Goal: Transaction & Acquisition: Purchase product/service

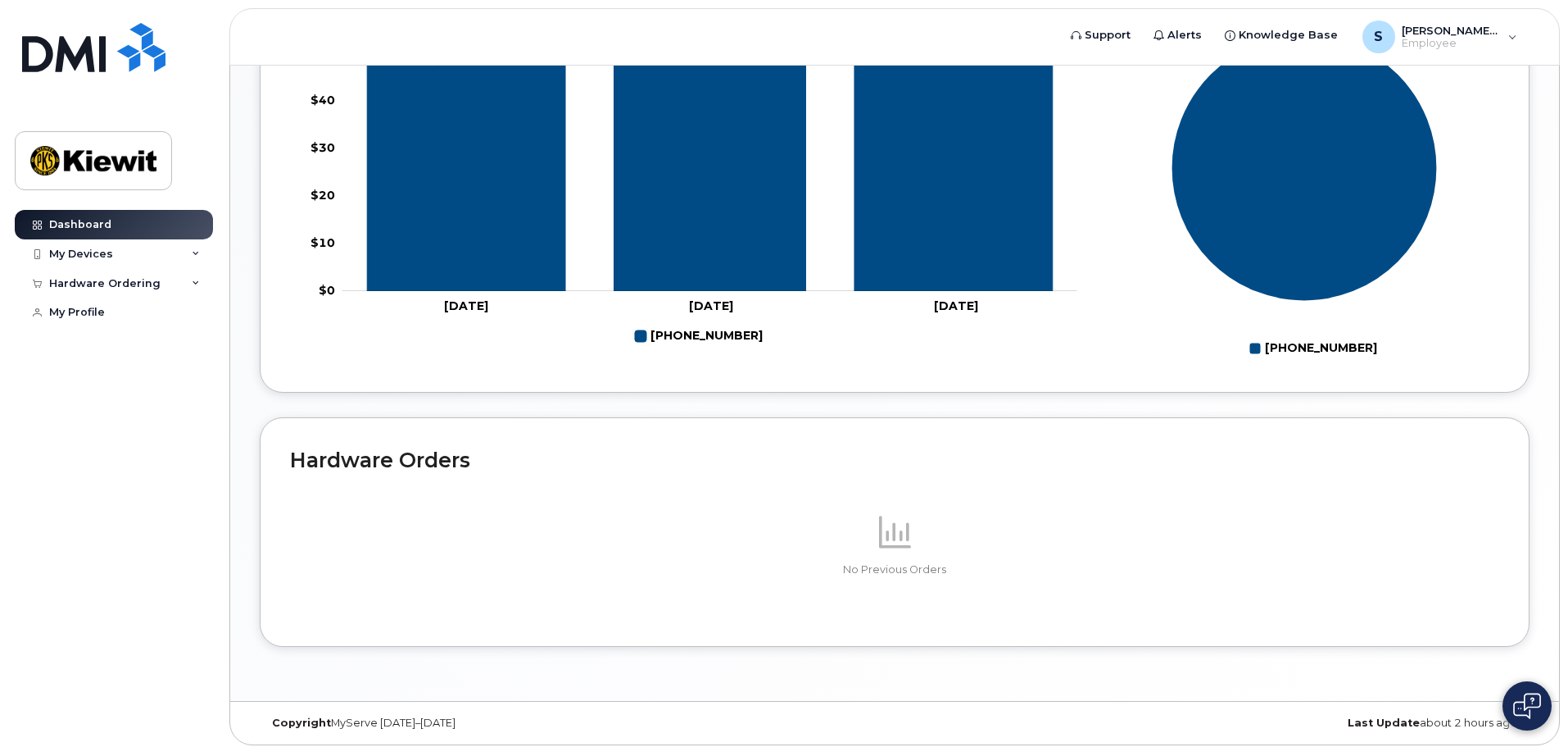
scroll to position [751, 0]
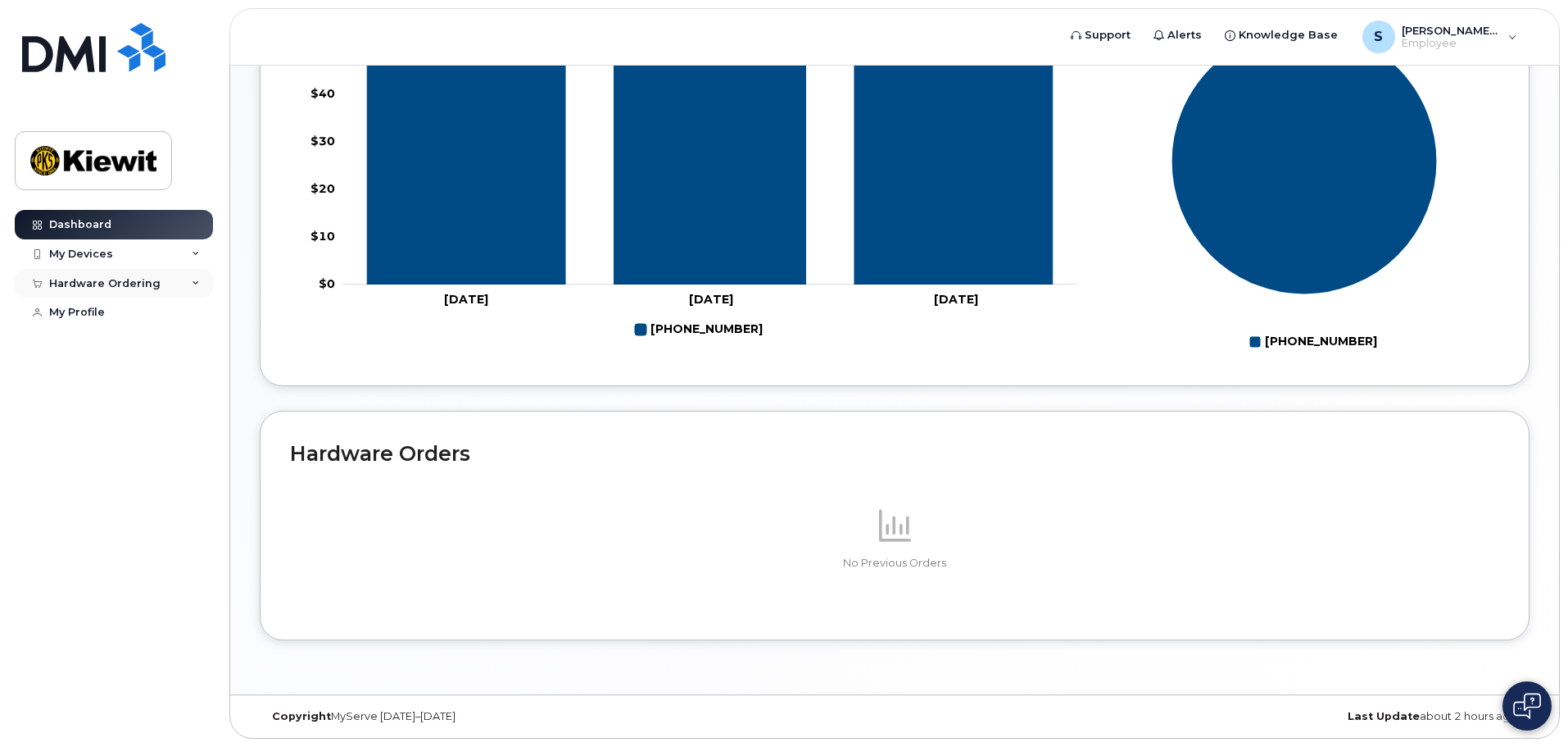
click at [124, 286] on div "Hardware Ordering" at bounding box center [105, 283] width 111 height 13
click at [99, 326] on link "New Order" at bounding box center [128, 313] width 169 height 31
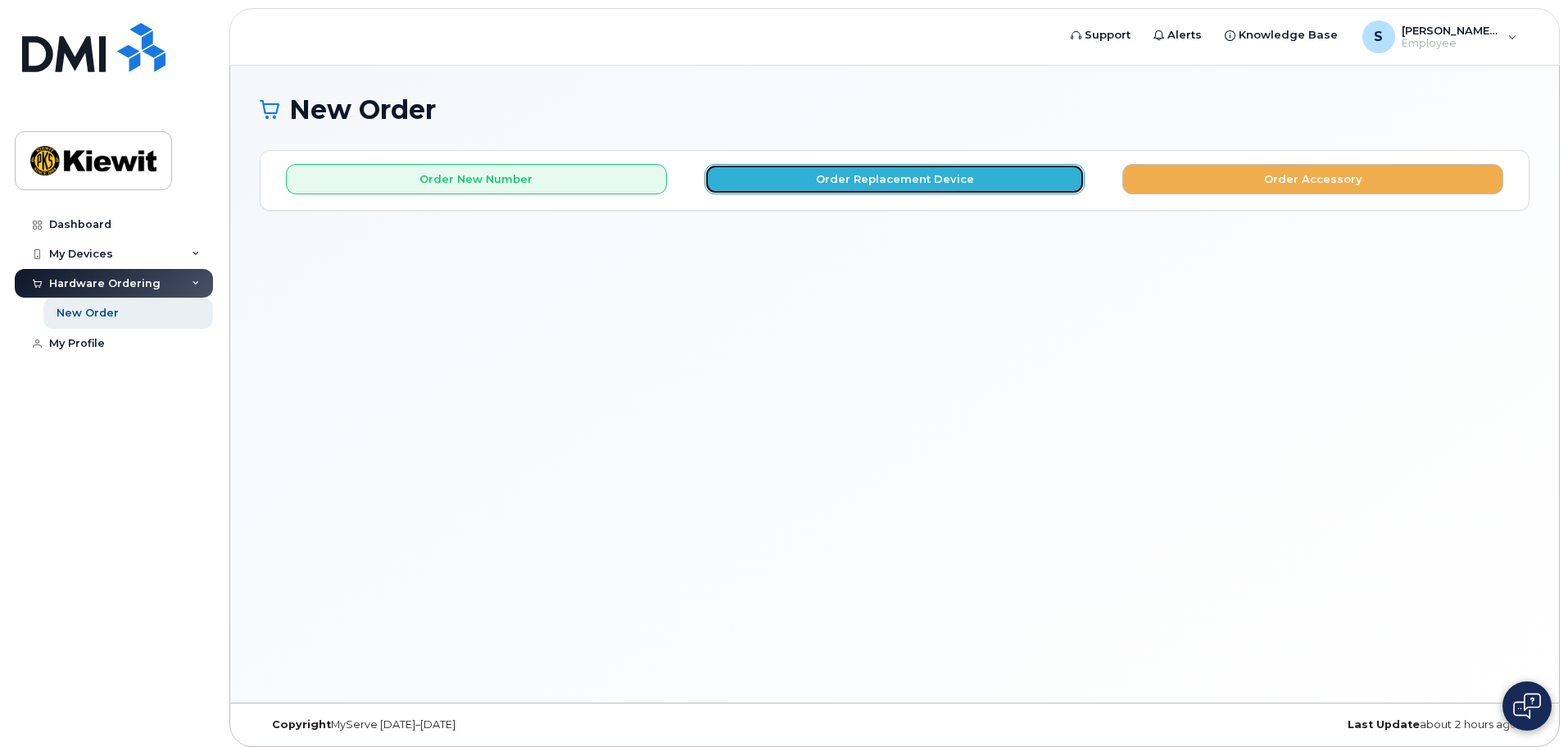
click at [934, 179] on button "Order Replacement Device" at bounding box center [895, 179] width 381 height 30
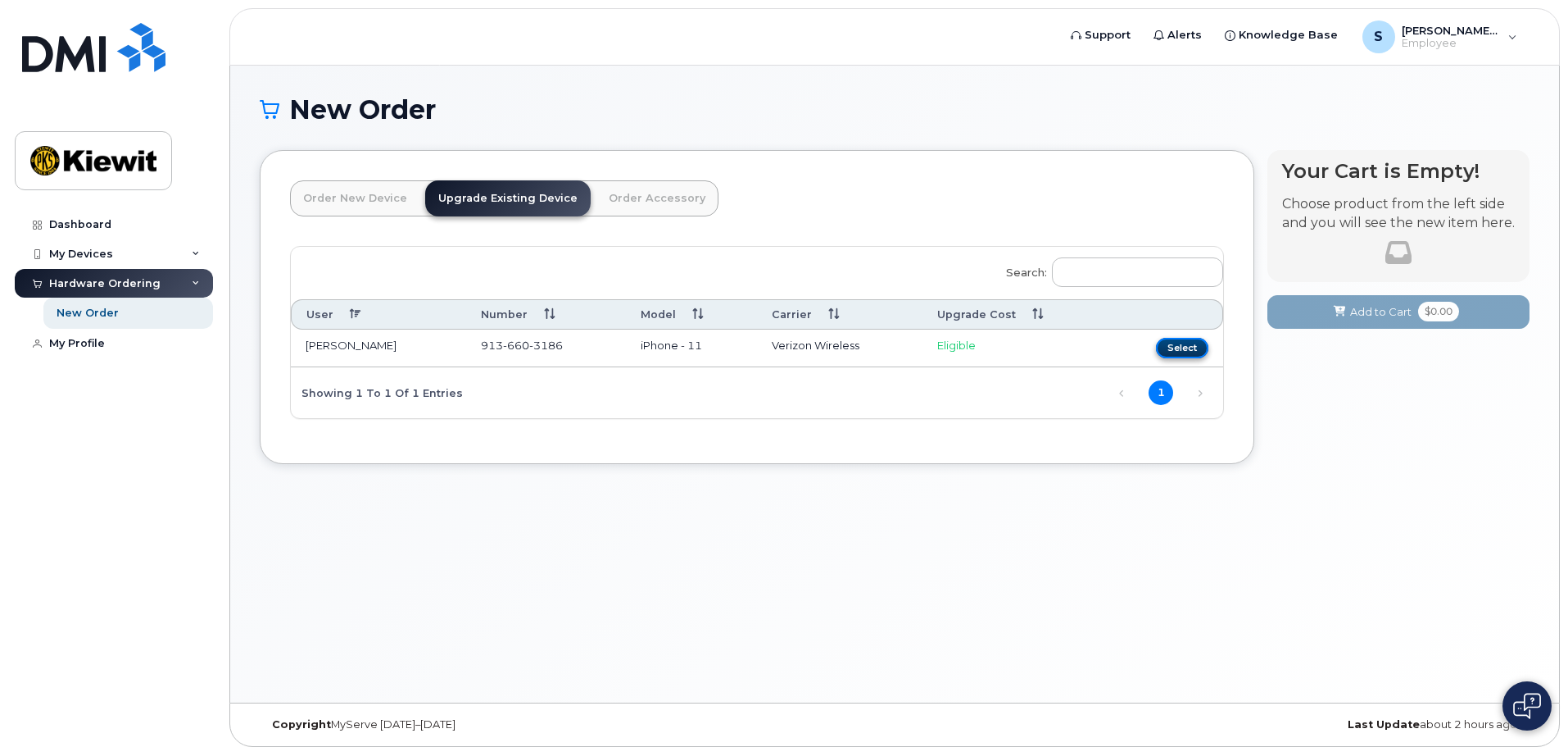
click at [1185, 347] on button "Select" at bounding box center [1182, 348] width 53 height 20
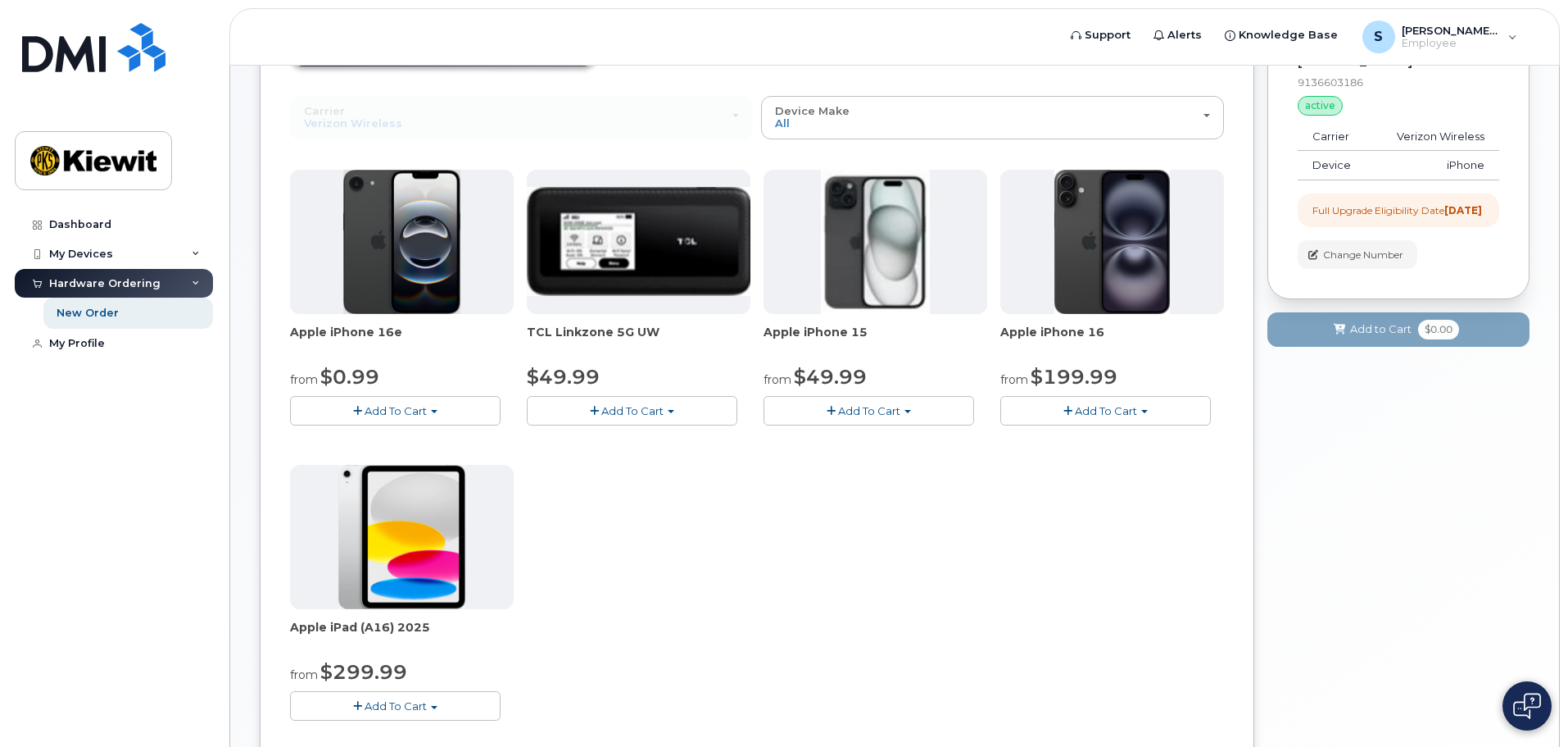
scroll to position [164, 0]
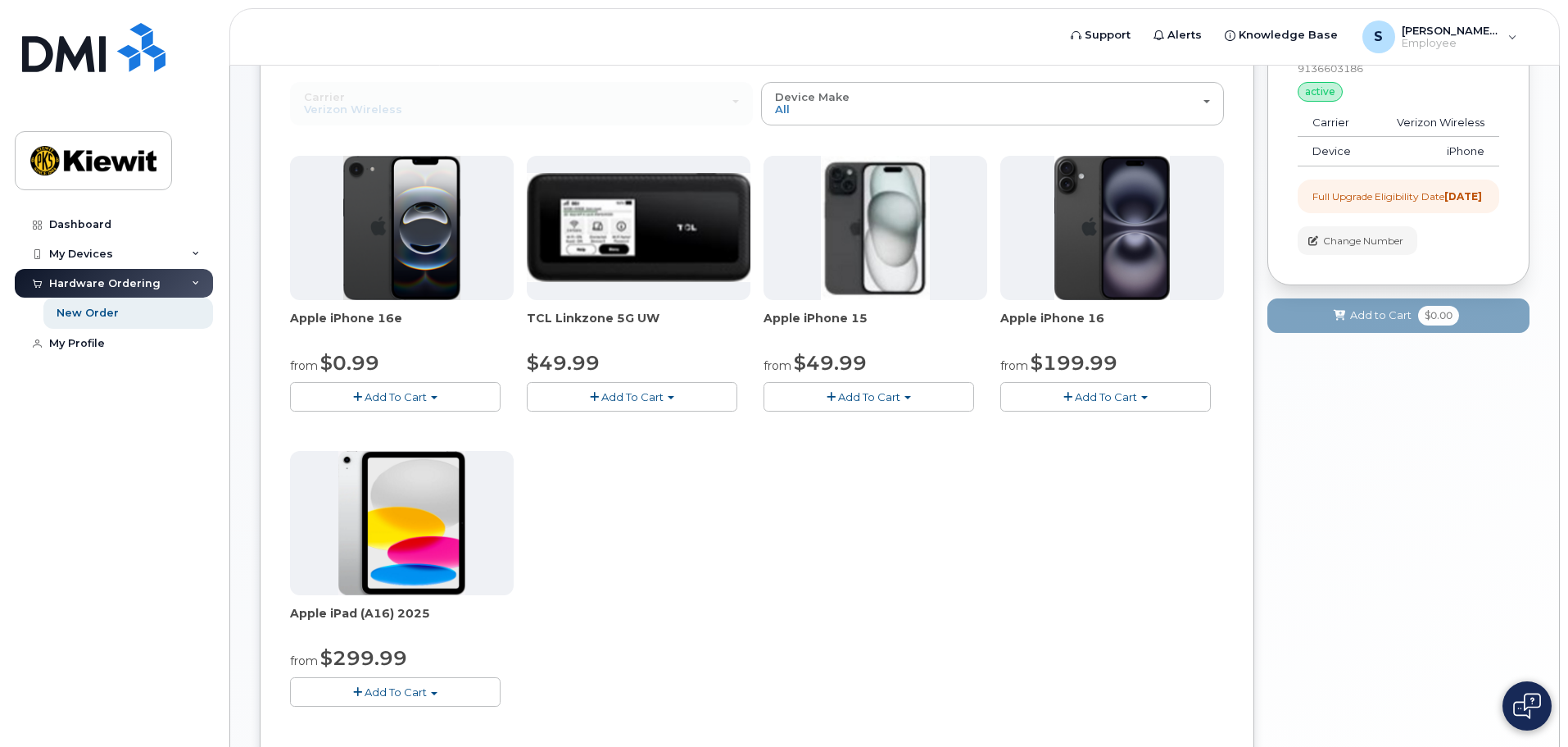
click at [871, 404] on button "Add To Cart" at bounding box center [868, 395] width 210 height 28
click at [870, 418] on link "$49.99 - 2 Year Upgrade (128GB)" at bounding box center [874, 427] width 213 height 20
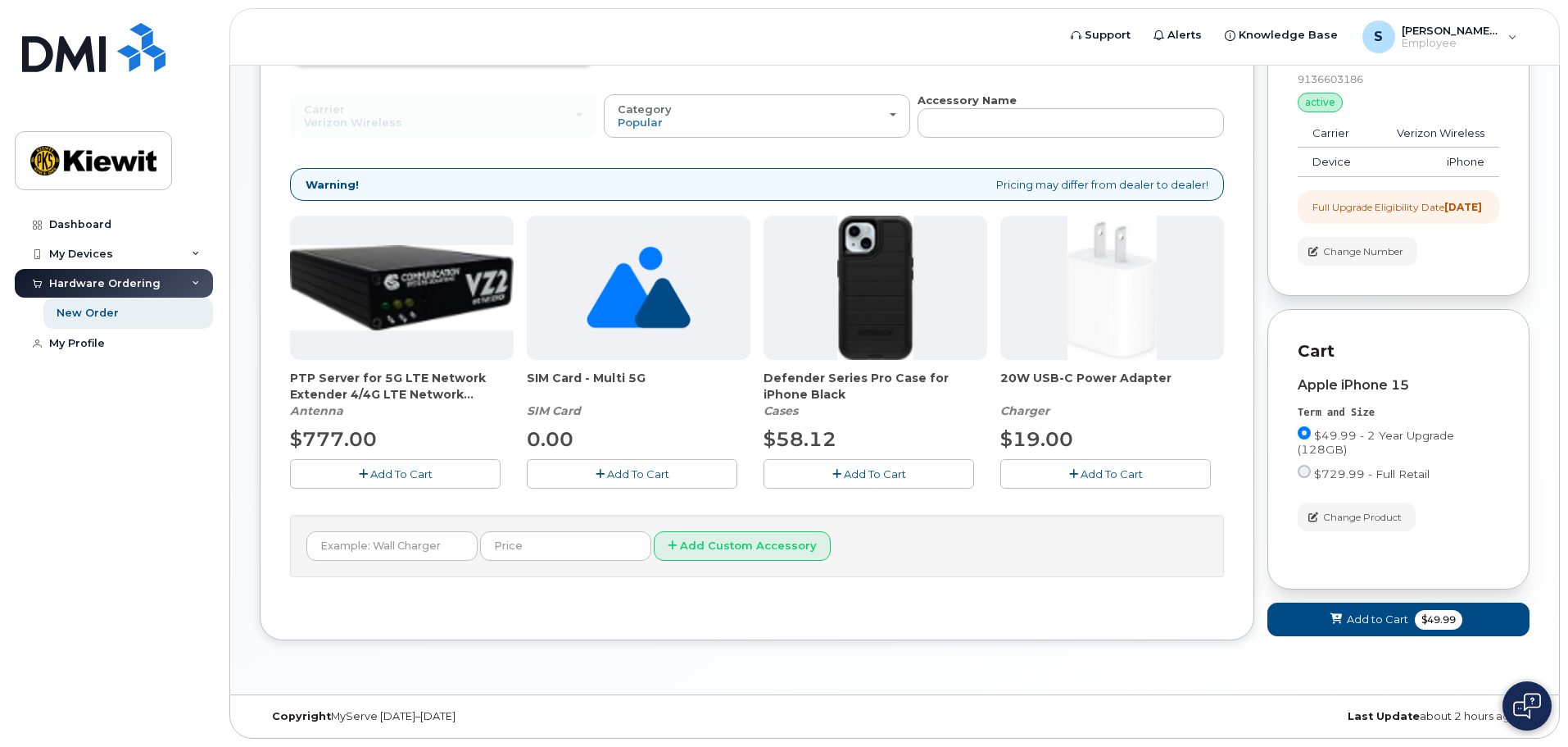
scroll to position [168, 0]
click at [1134, 467] on span "Add To Cart" at bounding box center [1112, 474] width 62 height 13
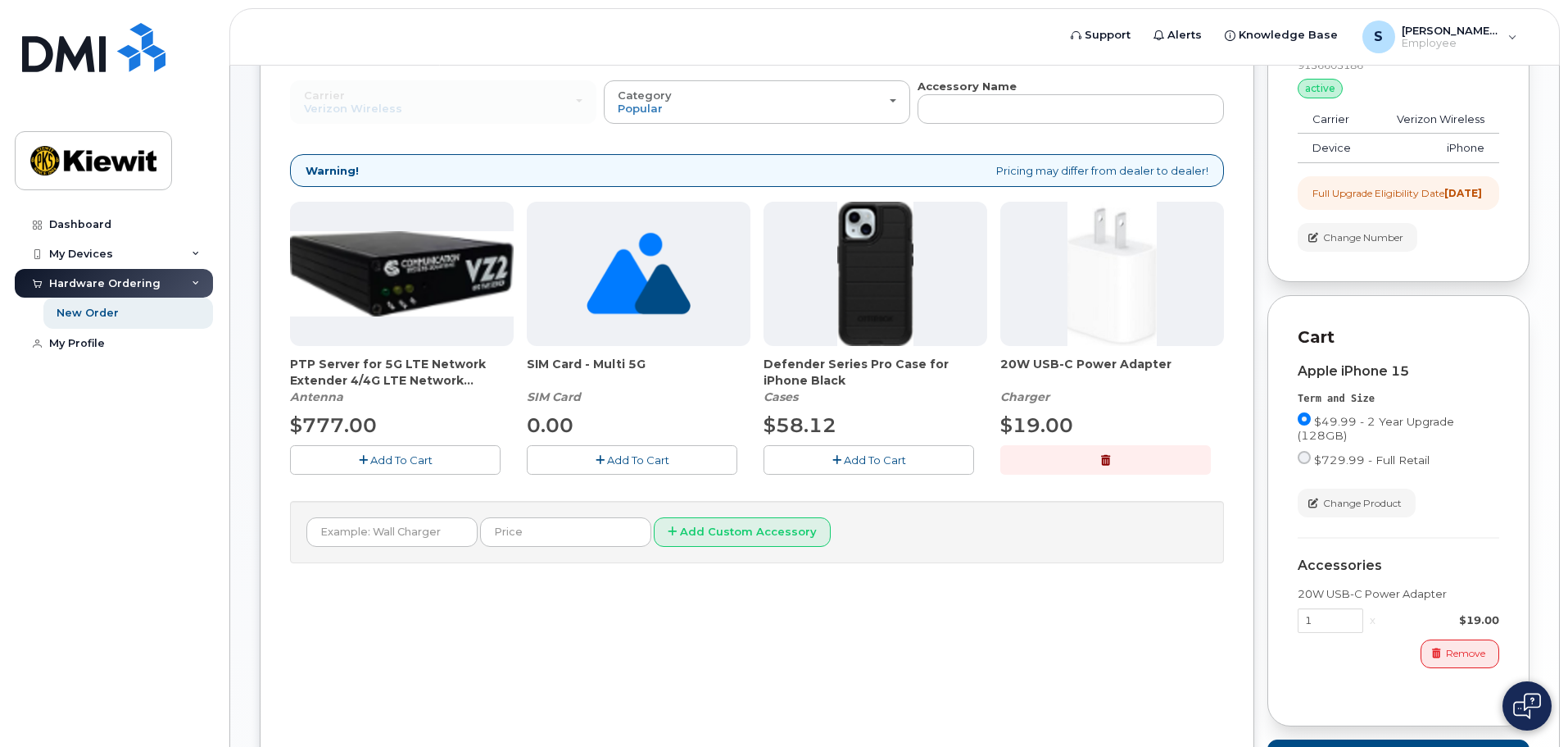
scroll to position [249, 0]
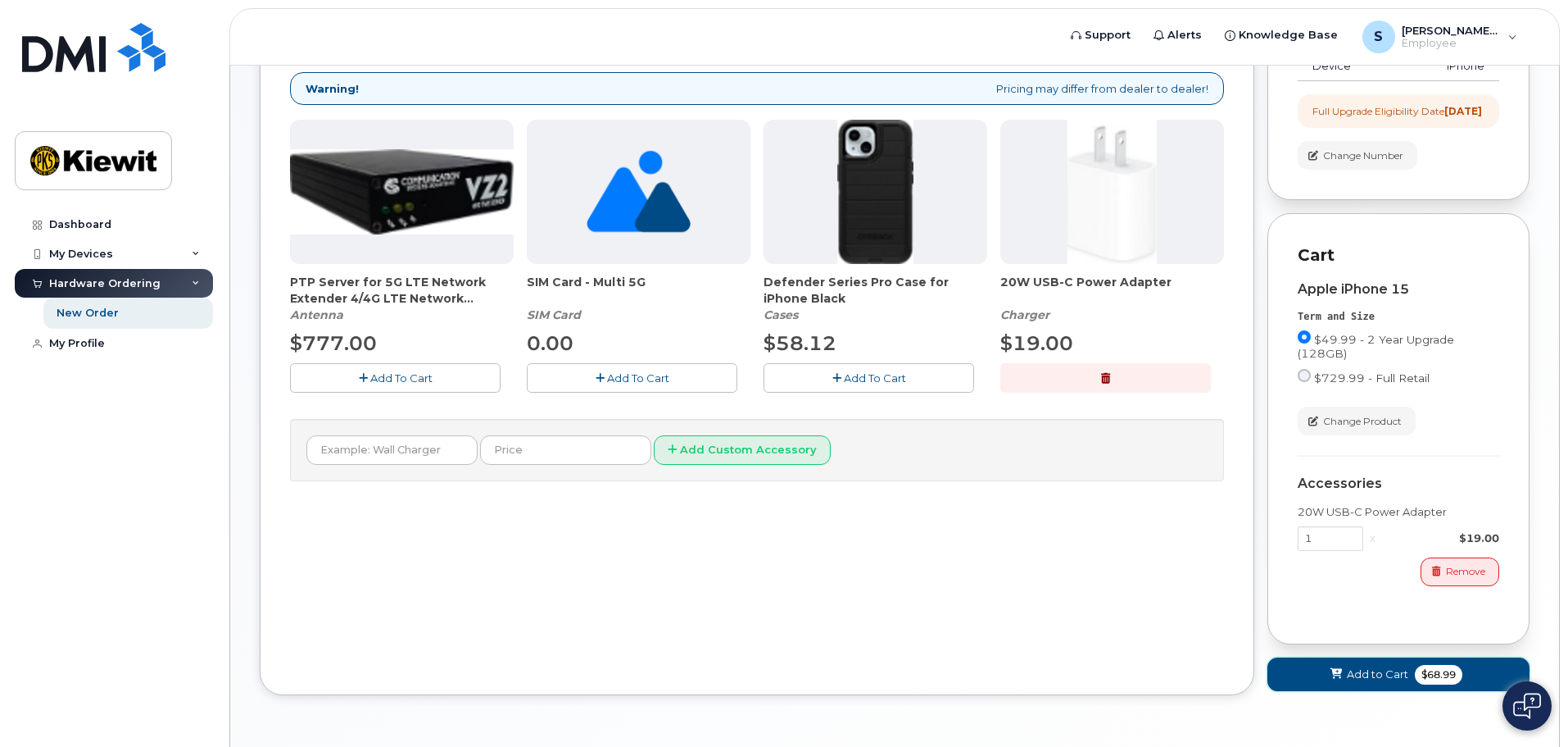
click at [1361, 681] on span "Add to Cart" at bounding box center [1377, 673] width 61 height 15
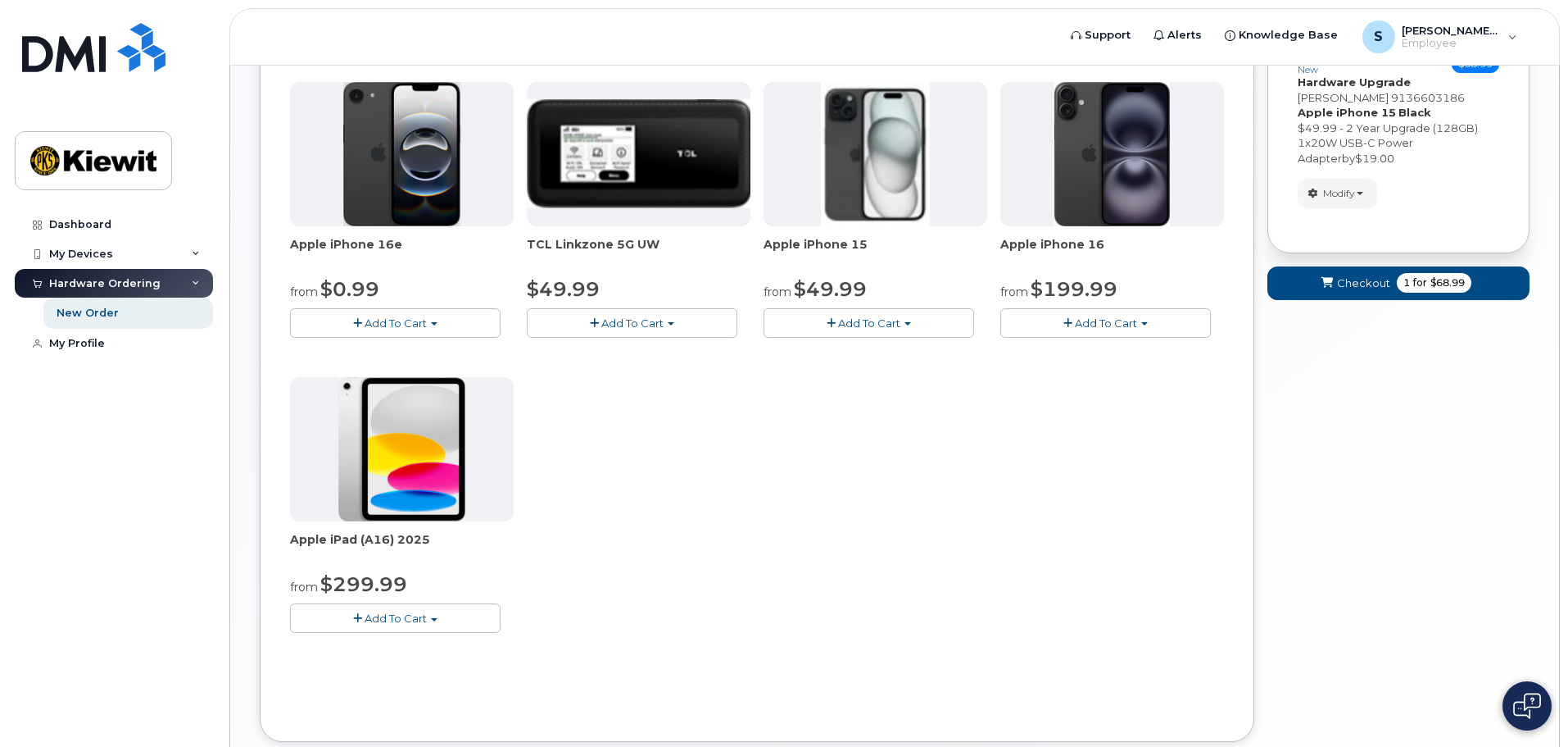
scroll to position [12, 0]
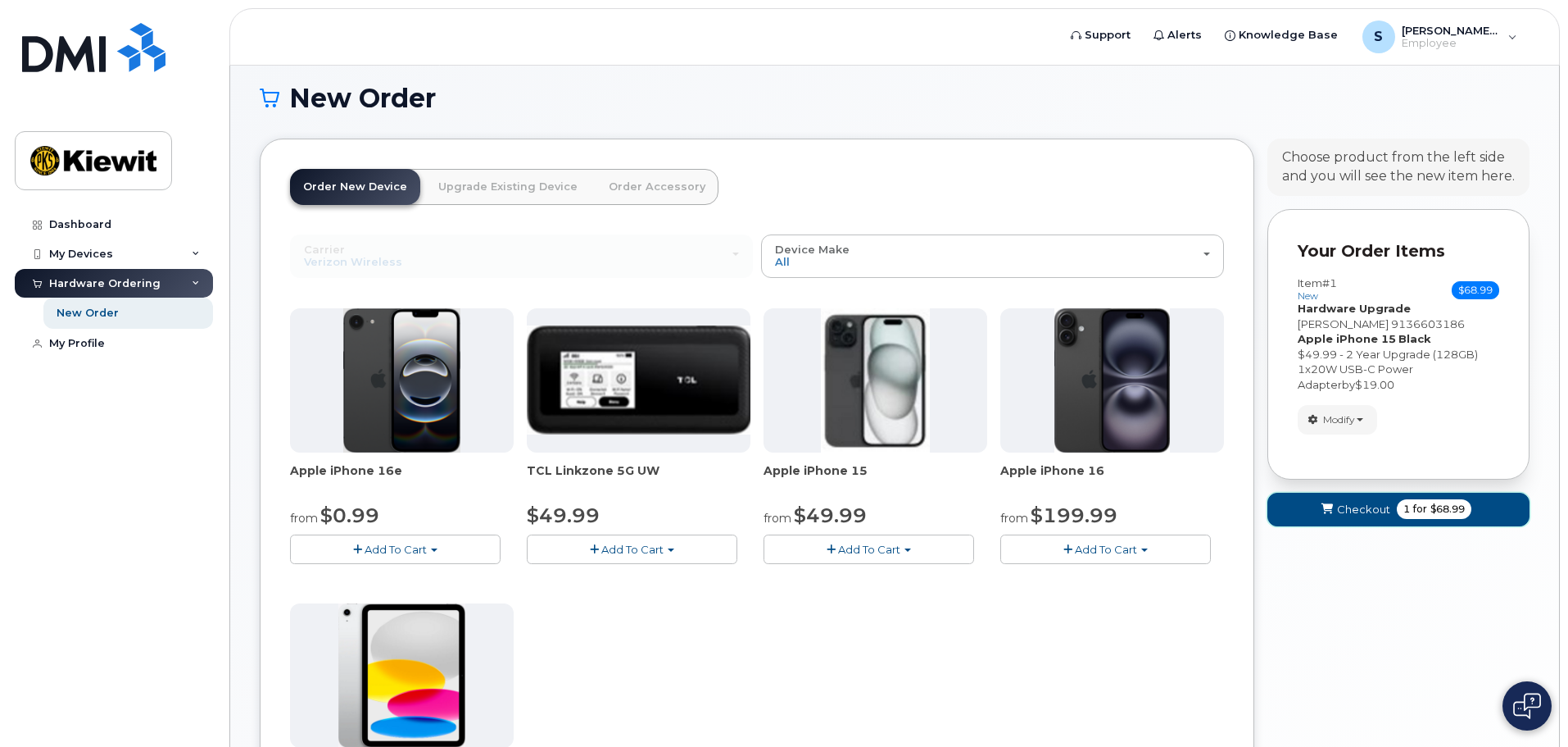
click at [1356, 507] on span "Checkout" at bounding box center [1363, 509] width 53 height 15
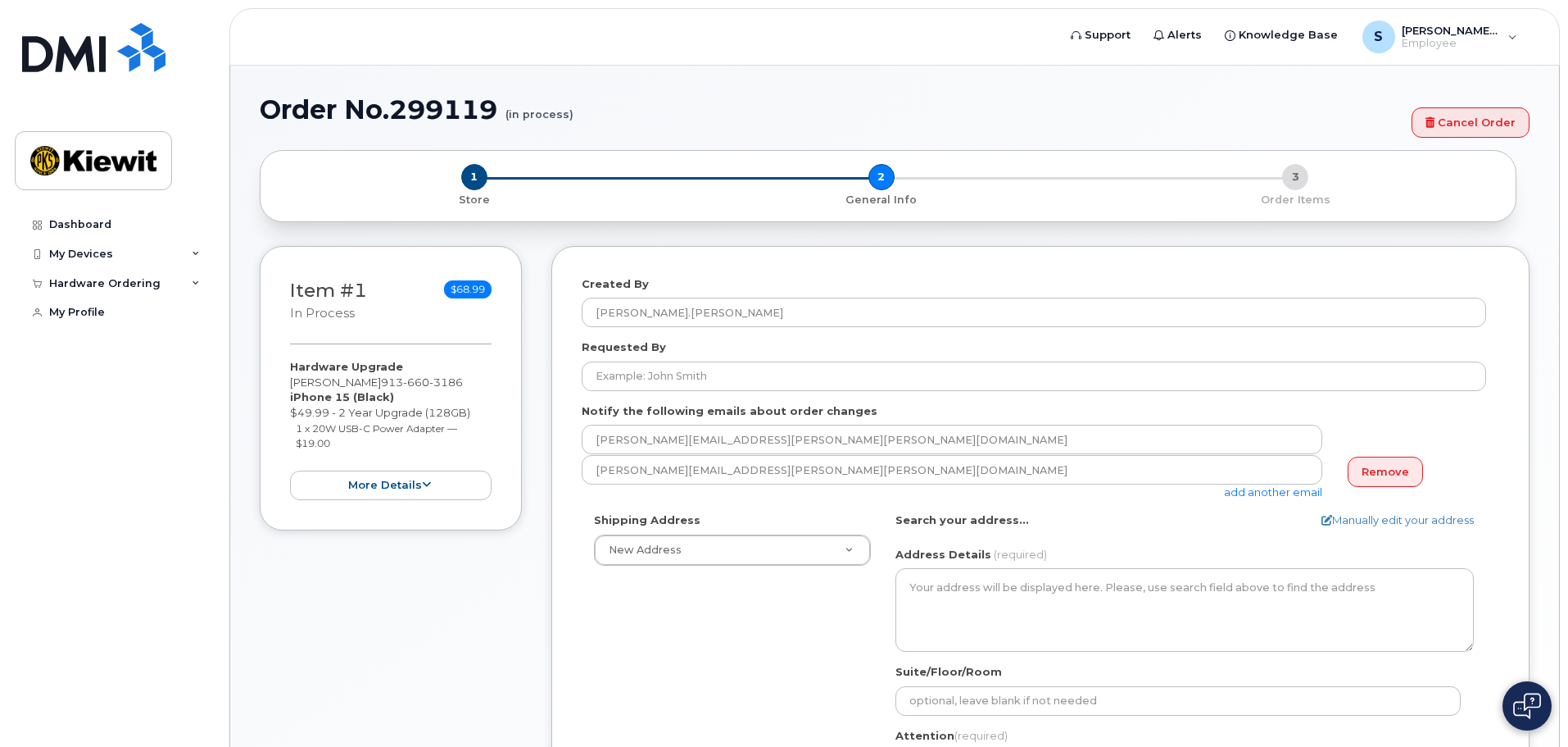
select select
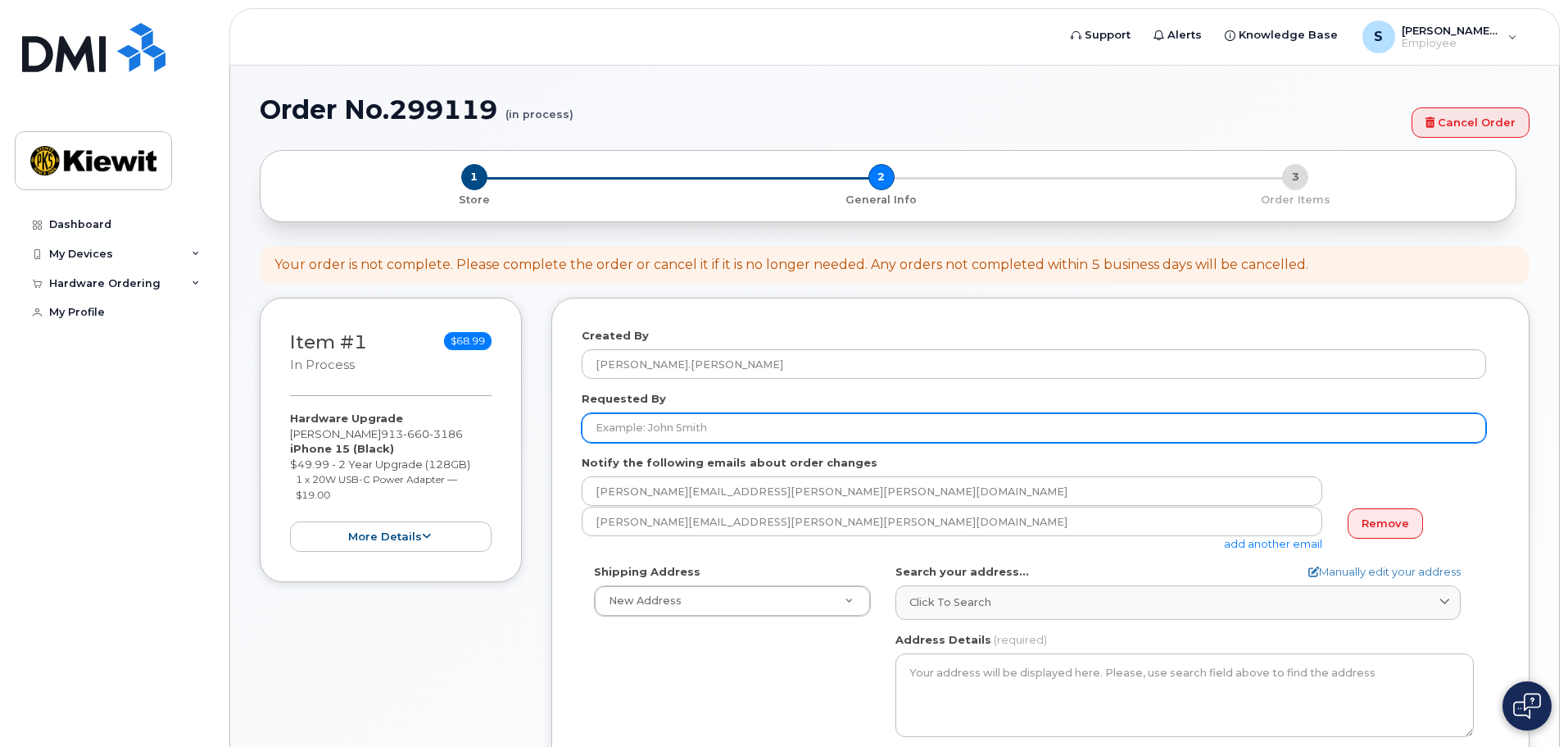
click at [647, 430] on input "Requested By" at bounding box center [1033, 427] width 904 height 29
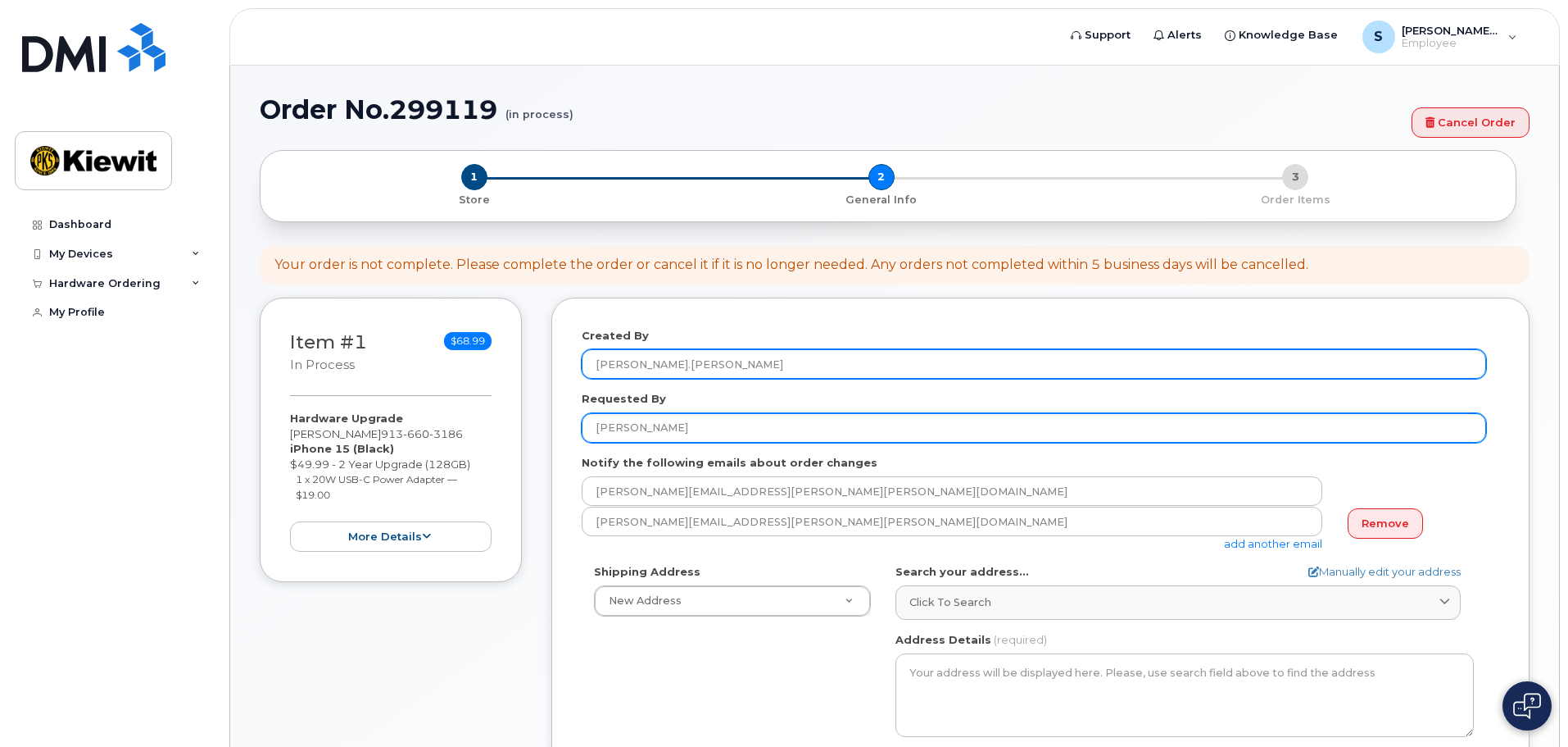
type input "Sharon Moore"
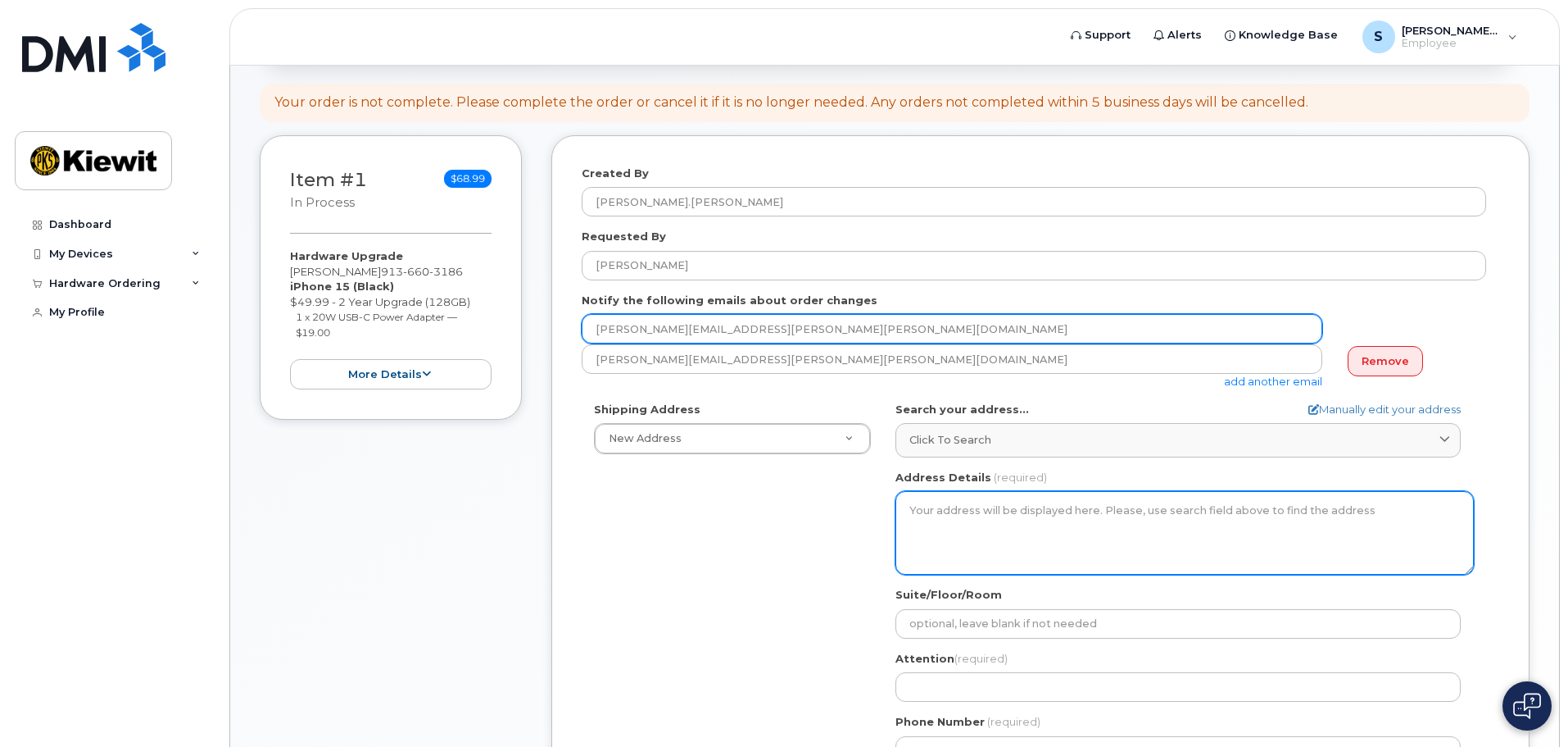
scroll to position [164, 0]
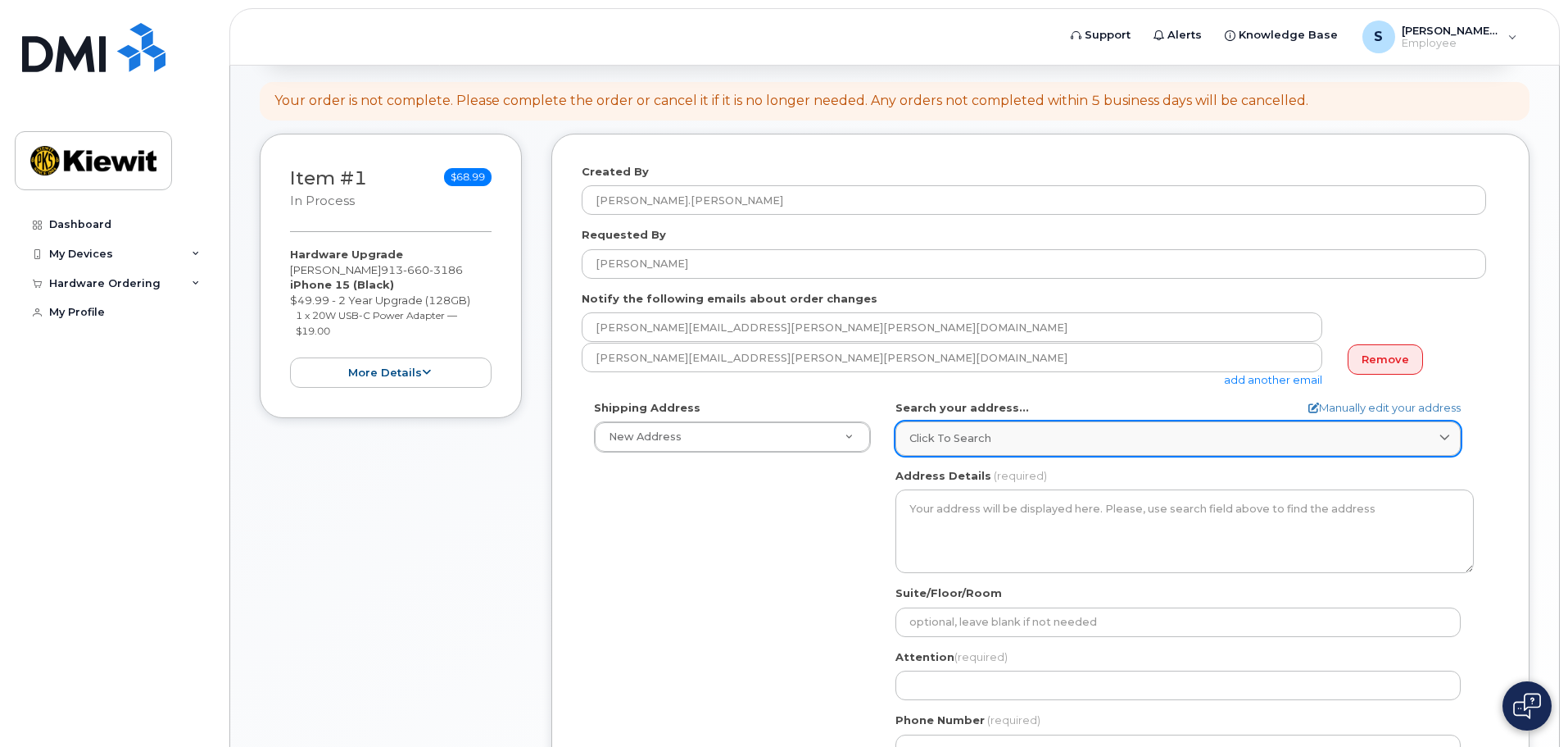
click at [983, 431] on span "Click to search" at bounding box center [951, 437] width 82 height 15
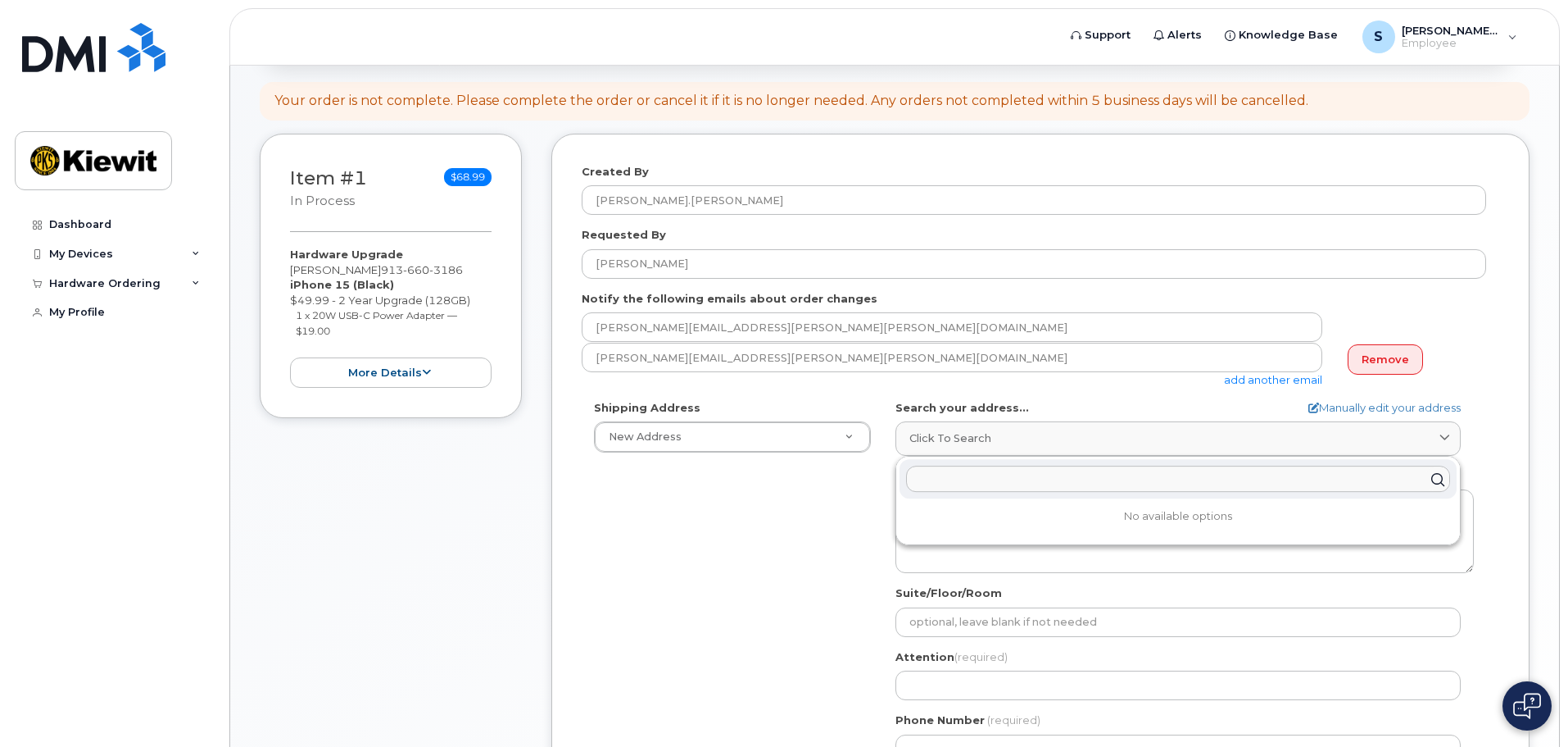
click at [1031, 476] on input "text" at bounding box center [1177, 479] width 544 height 26
type input "8900 Renn"
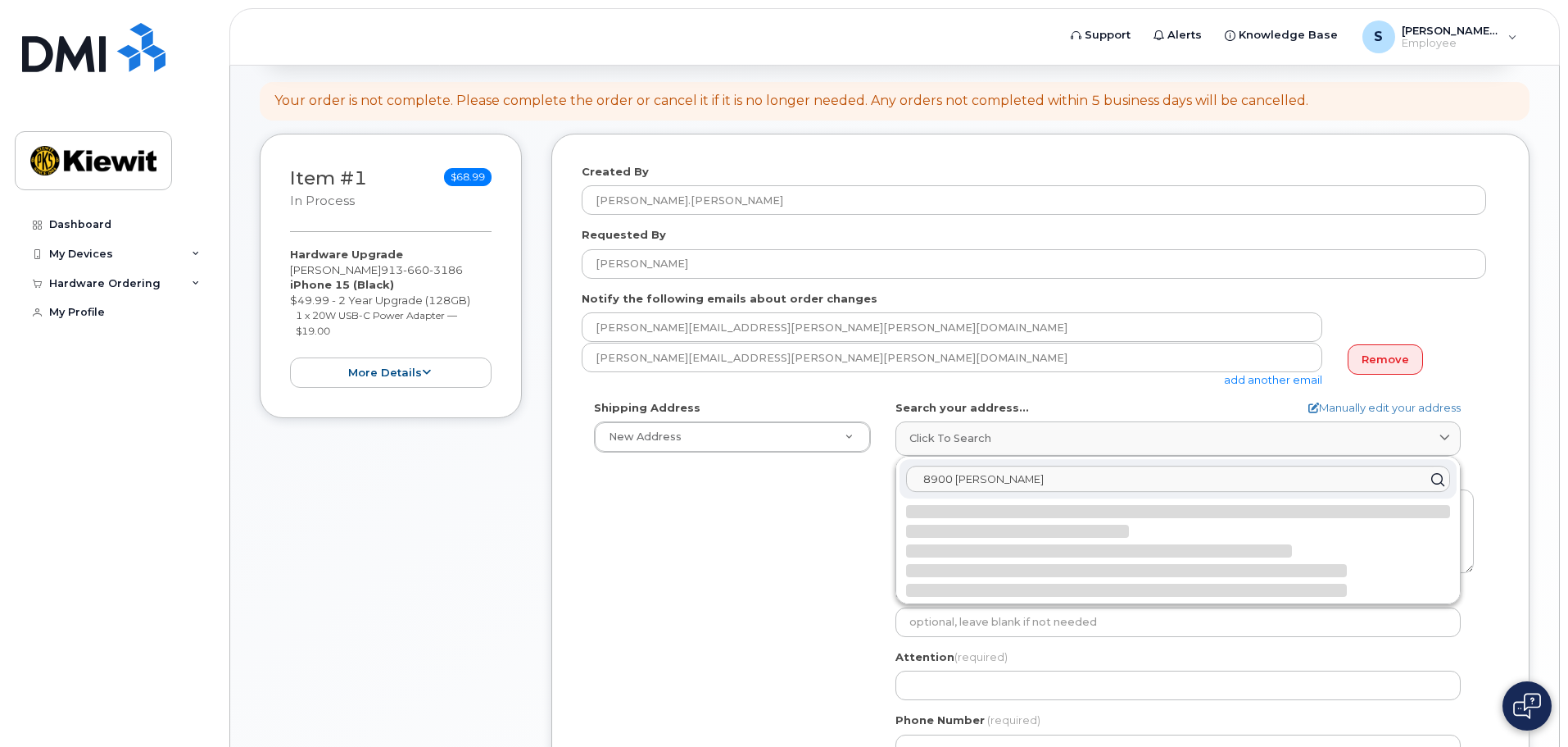
drag, startPoint x: 1031, startPoint y: 476, endPoint x: 892, endPoint y: 466, distance: 139.4
click at [894, 466] on div "AB Search your address... Manually edit your address Click to search 8900 Renn …" at bounding box center [1185, 588] width 603 height 376
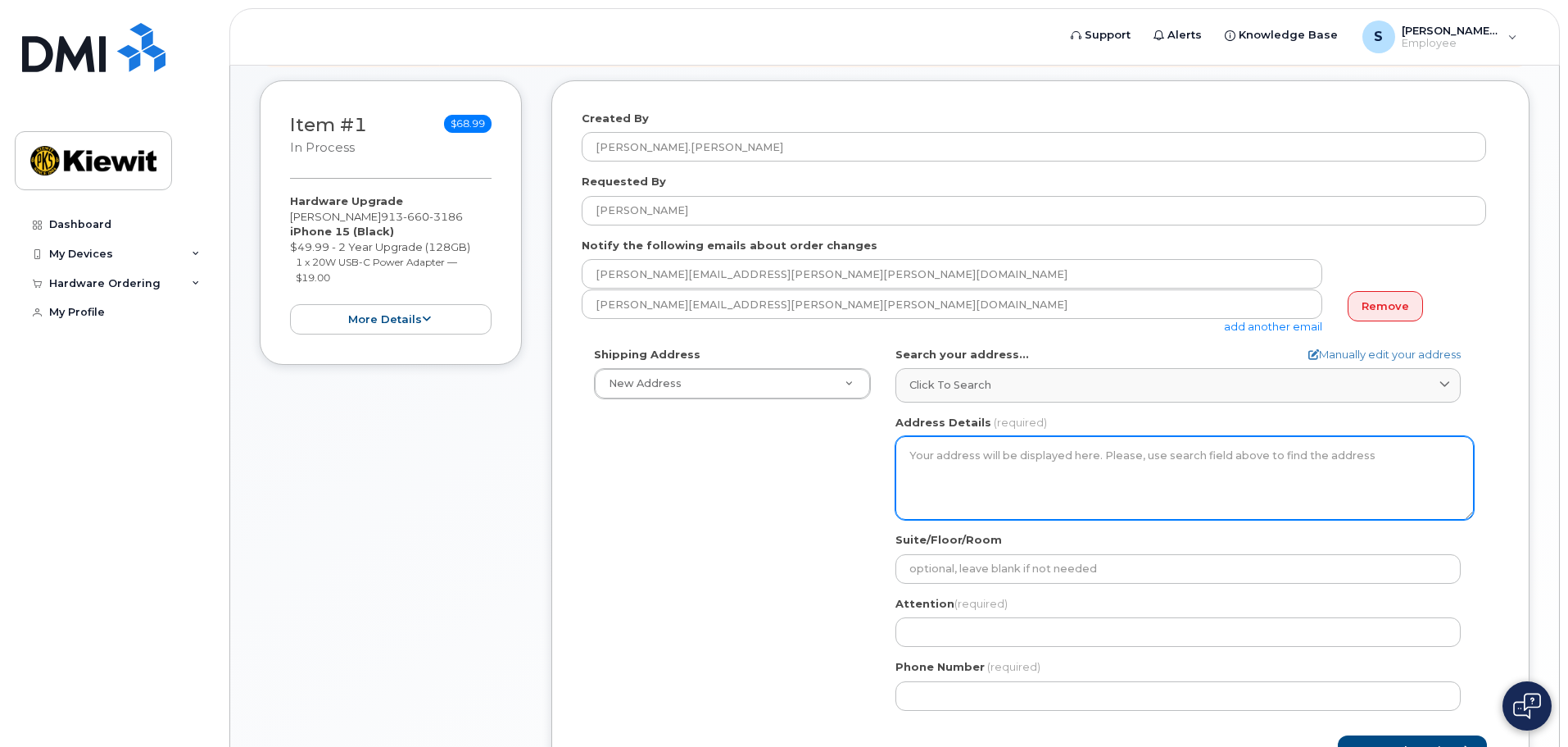
scroll to position [246, 0]
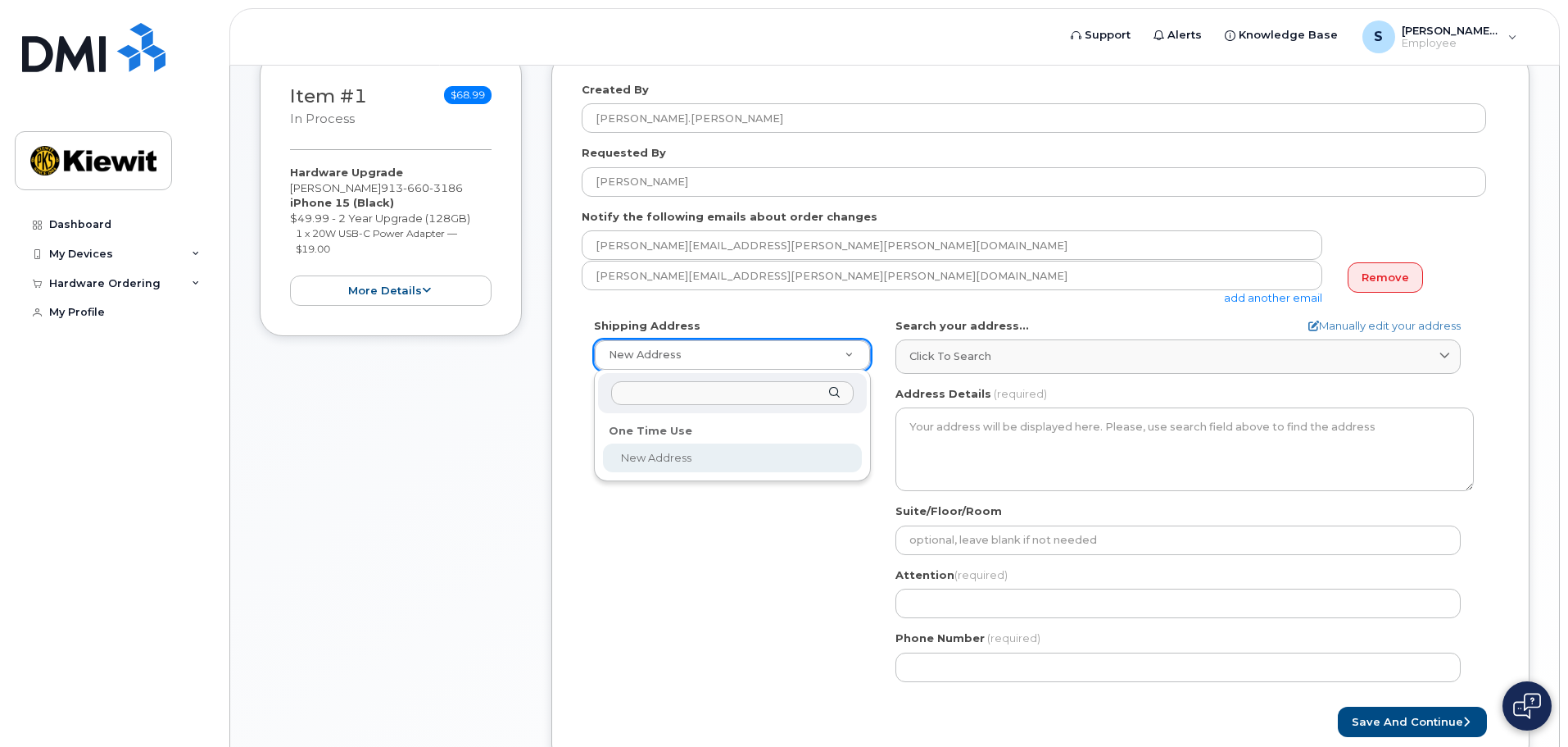
click at [683, 404] on input "text" at bounding box center [732, 393] width 242 height 24
type input "8900 renner"
drag, startPoint x: 679, startPoint y: 397, endPoint x: 574, endPoint y: 395, distance: 105.0
click at [574, 395] on body "Support Alerts Knowledge Base S Sharon.Moore Employee English Français Sign out…" at bounding box center [784, 313] width 1568 height 1120
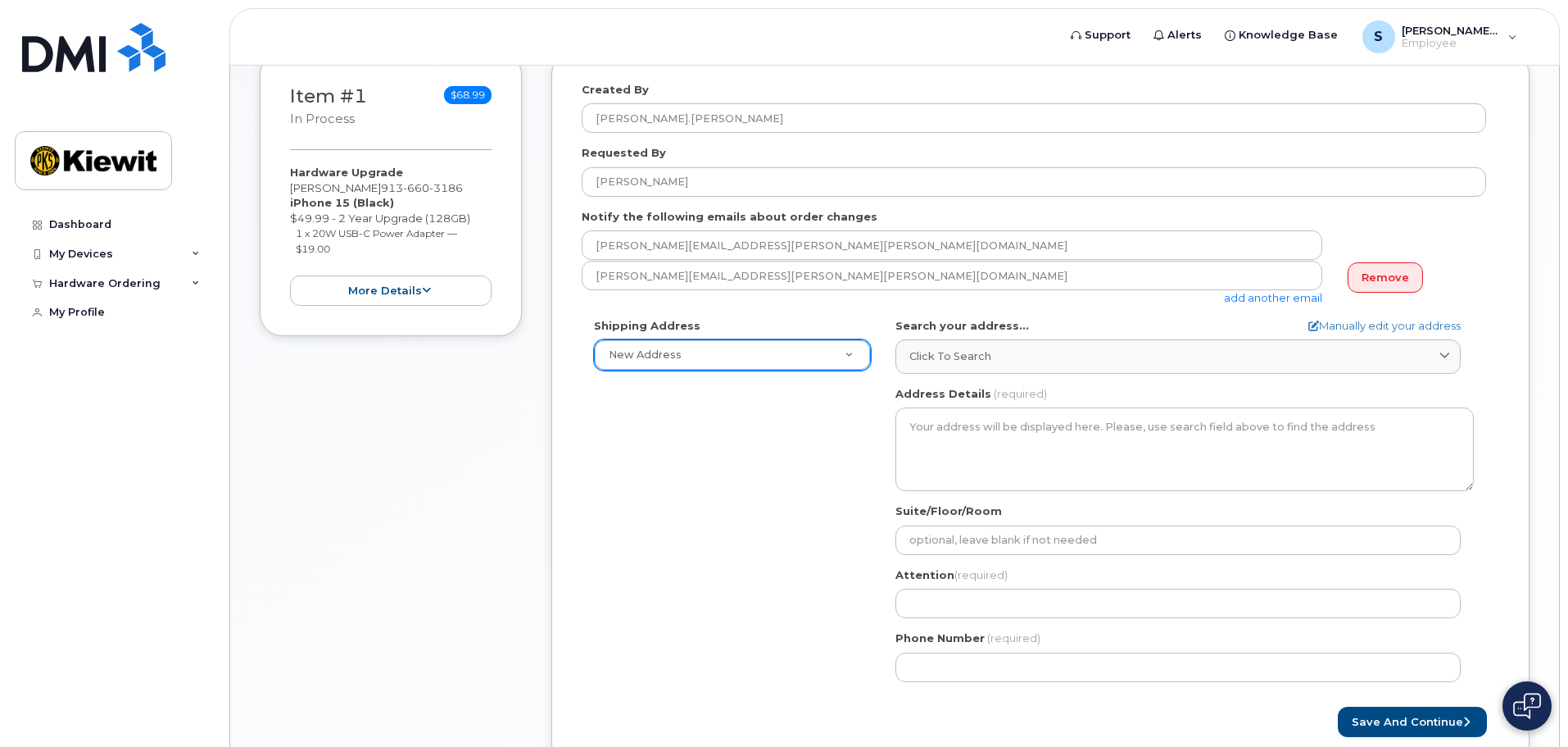
click at [1043, 356] on div "Click to search" at bounding box center [1178, 355] width 537 height 15
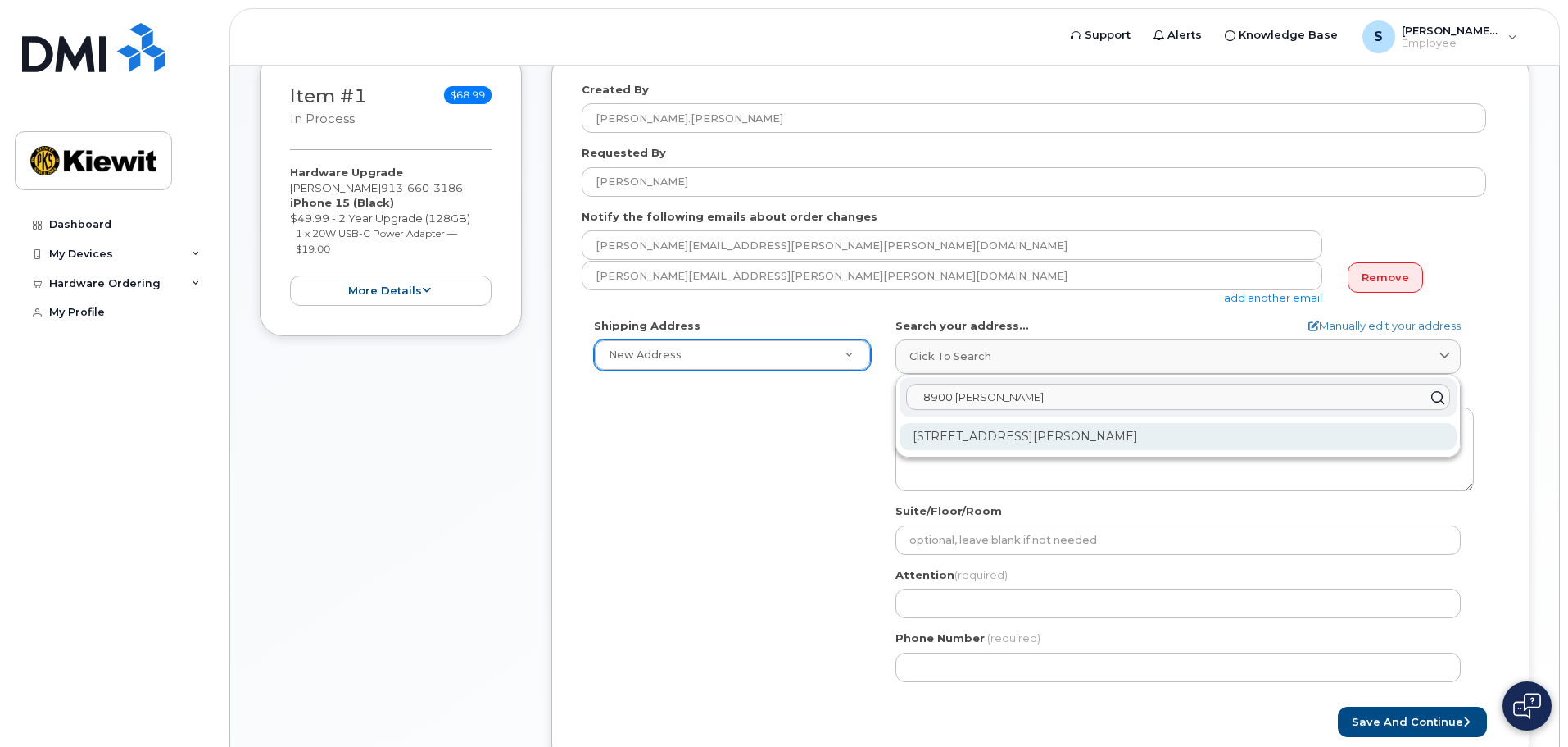
click at [1047, 445] on div "8900 Renner Blvd Lenexa KS 66219-3049" at bounding box center [1178, 436] width 557 height 27
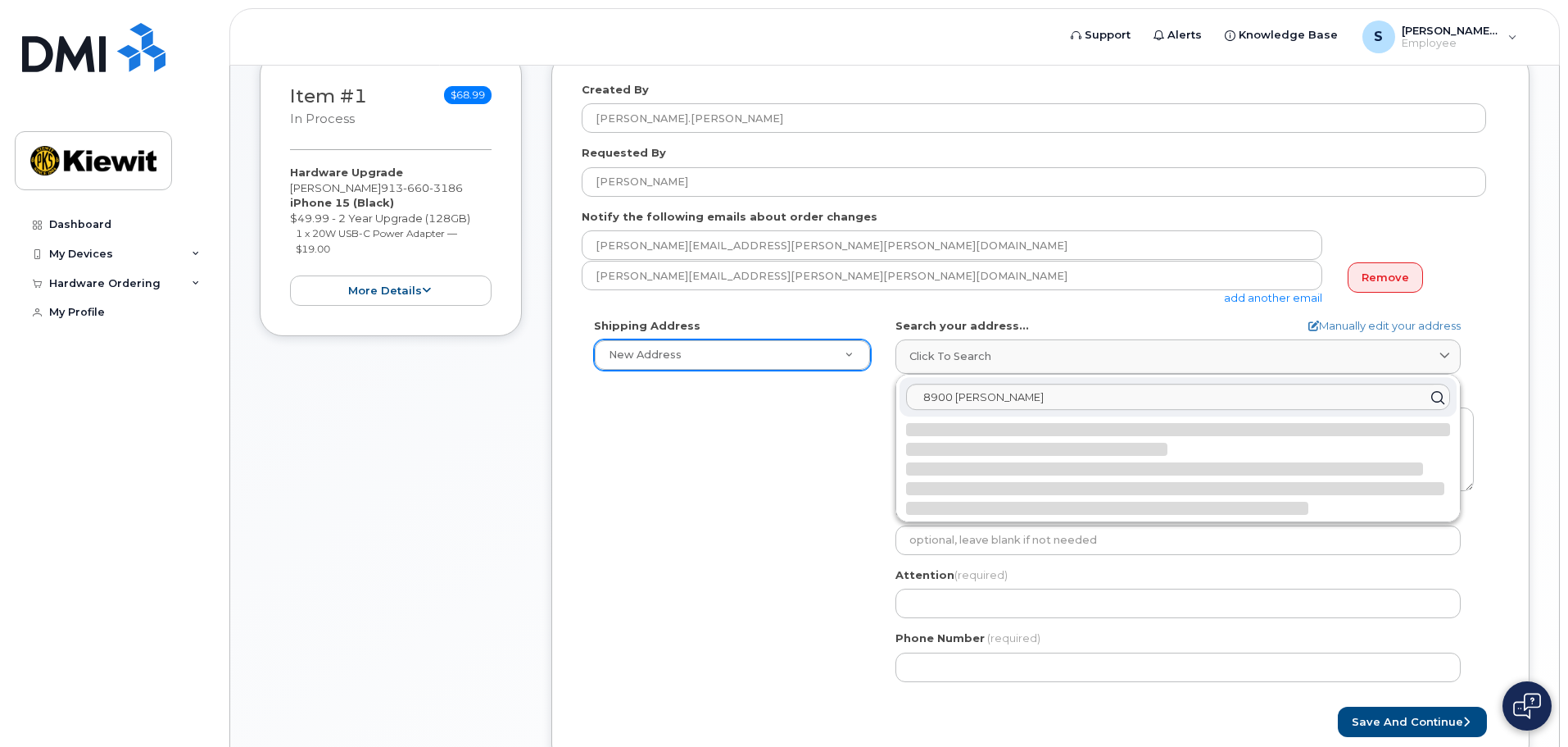
select select
type textarea "8900 Renner Blvd LENEXA KS 66219-3049 UNITED STATES"
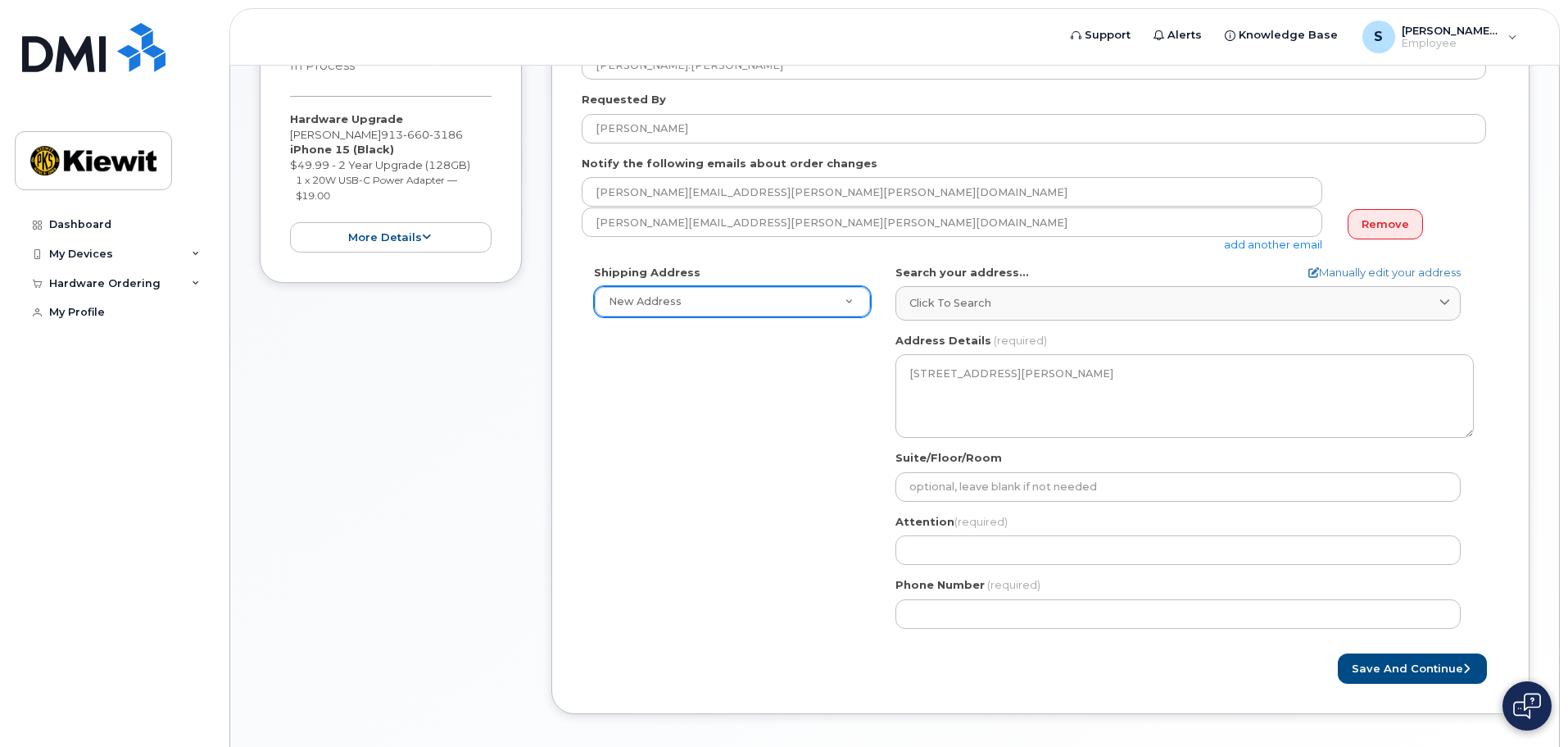
scroll to position [328, 0]
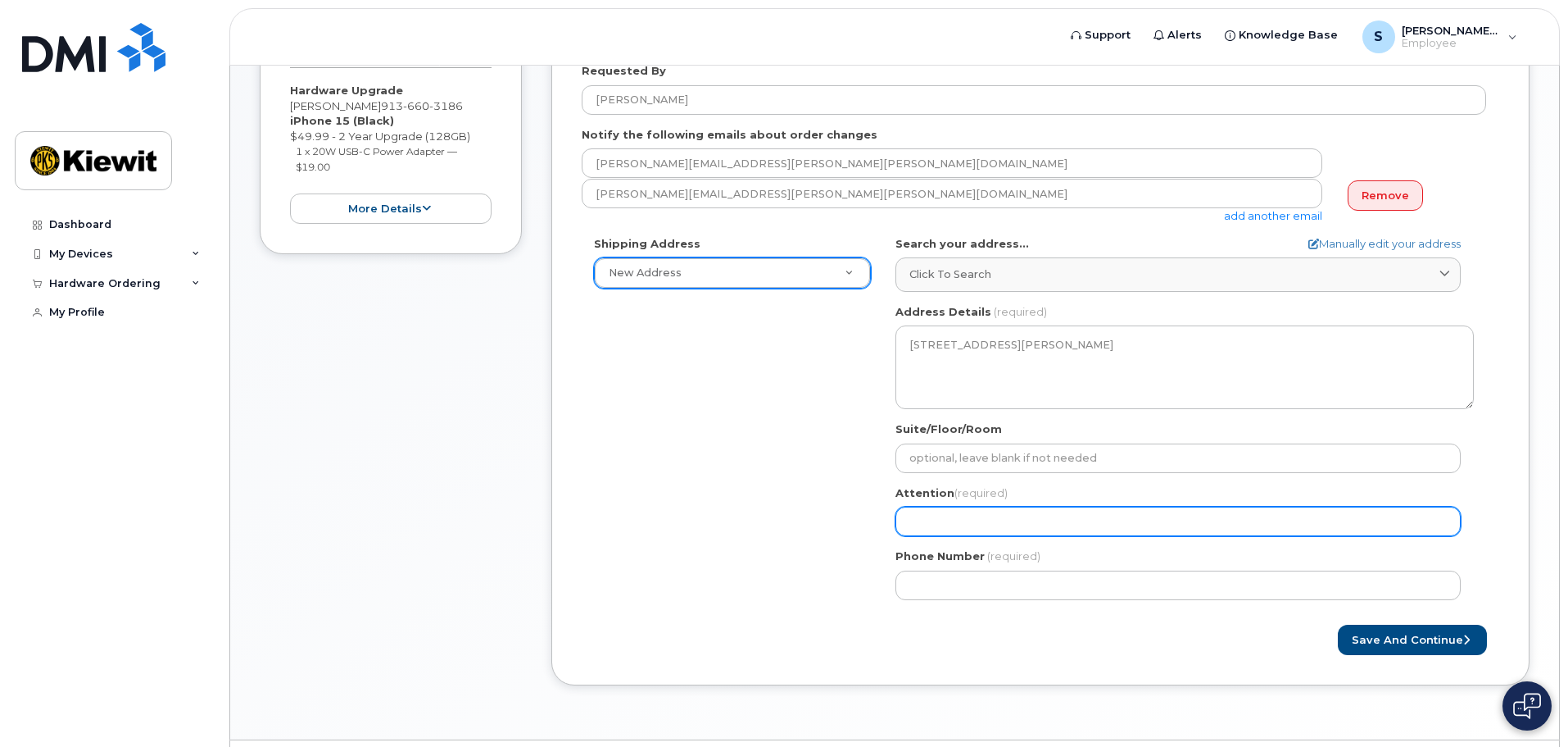
click at [972, 526] on input "Attention (required)" at bounding box center [1177, 521] width 565 height 29
select select
type input "S"
select select
type input "Sh"
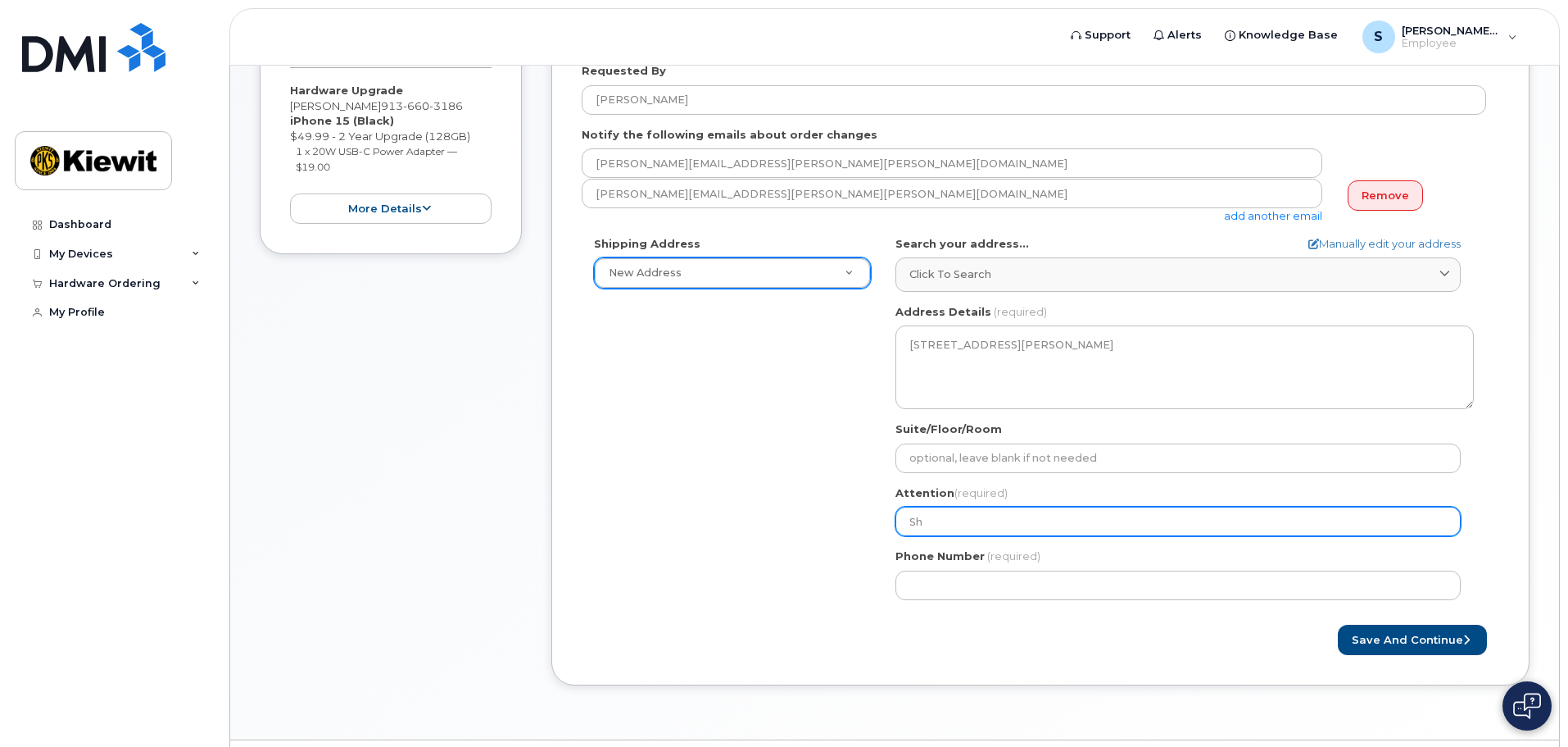
select select
type input "Sha"
select select
type input "Shar"
select select
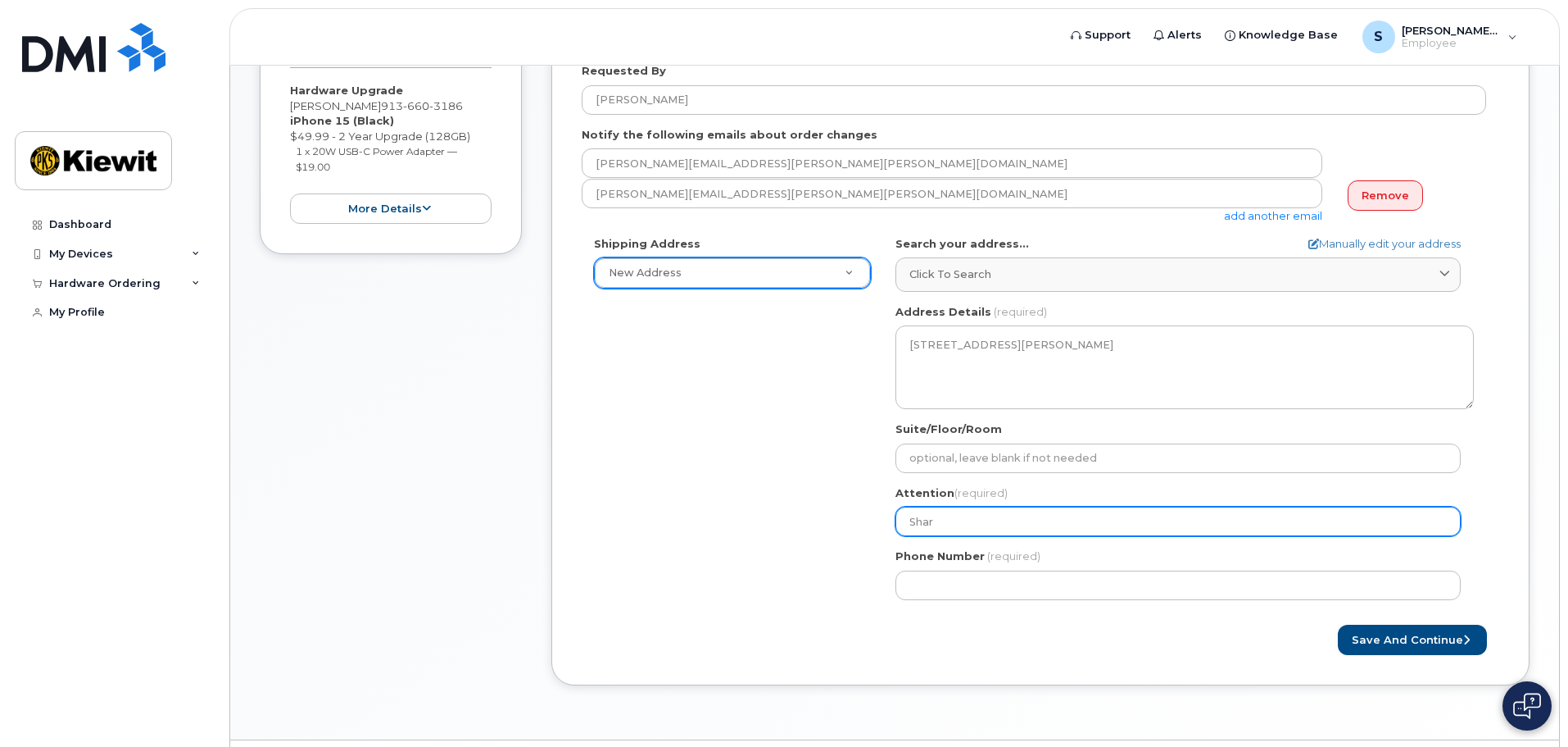
type input "Sharo"
select select
type input "Sharon"
select select
type input "Sharon M"
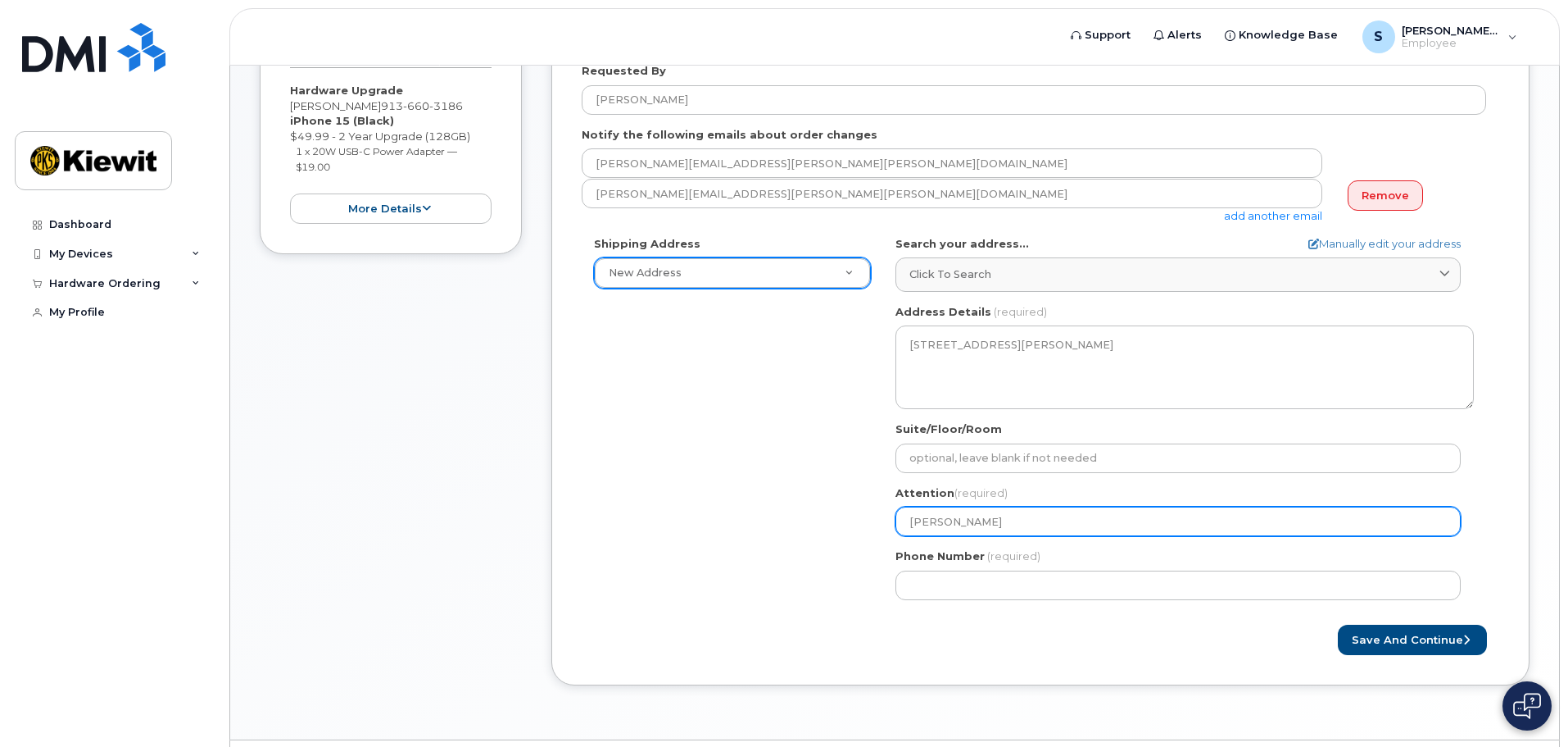
select select
type input "Sharon Mo"
select select
type input "Sharon Moo"
select select
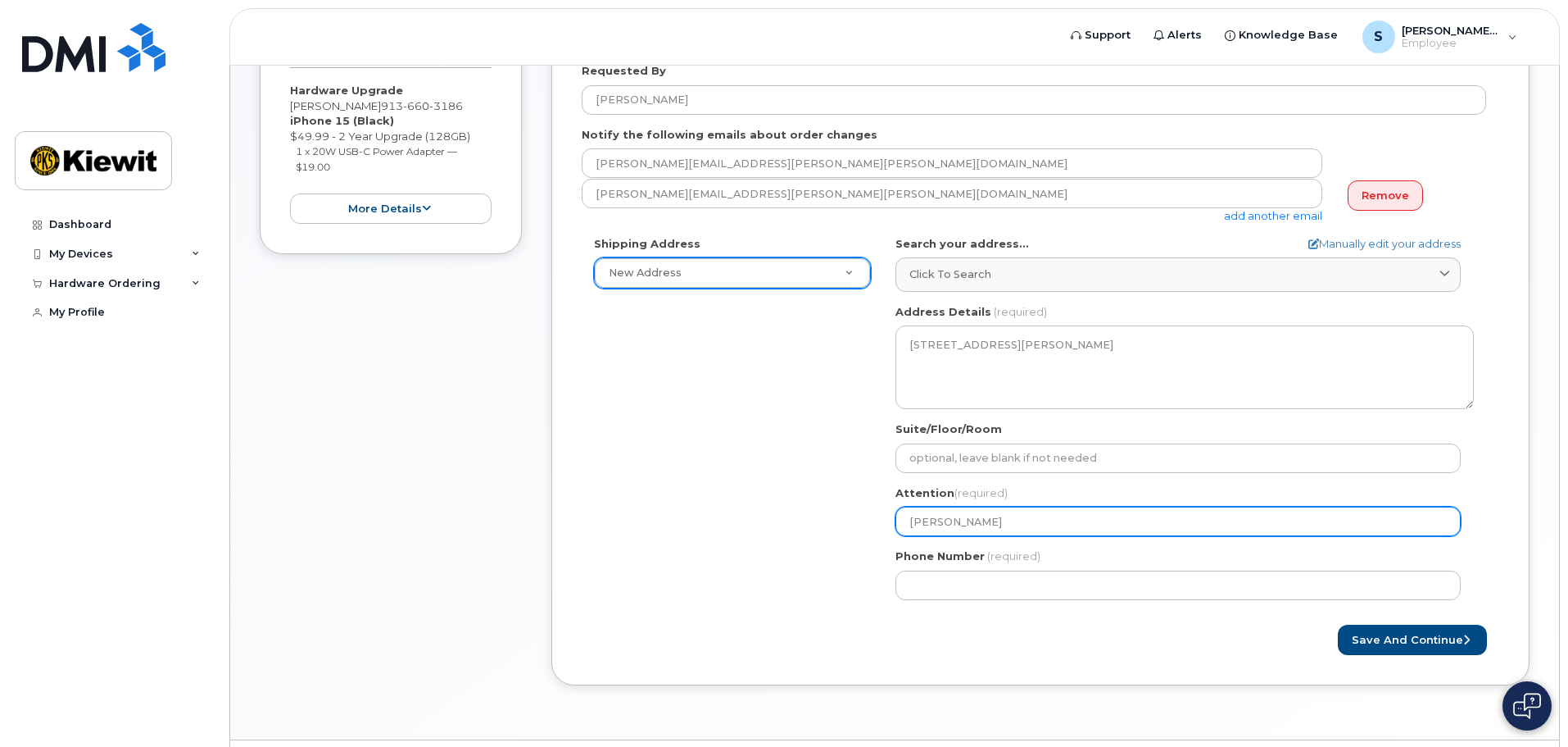
type input "Sharon Moor"
select select
type input "Sharon Moore"
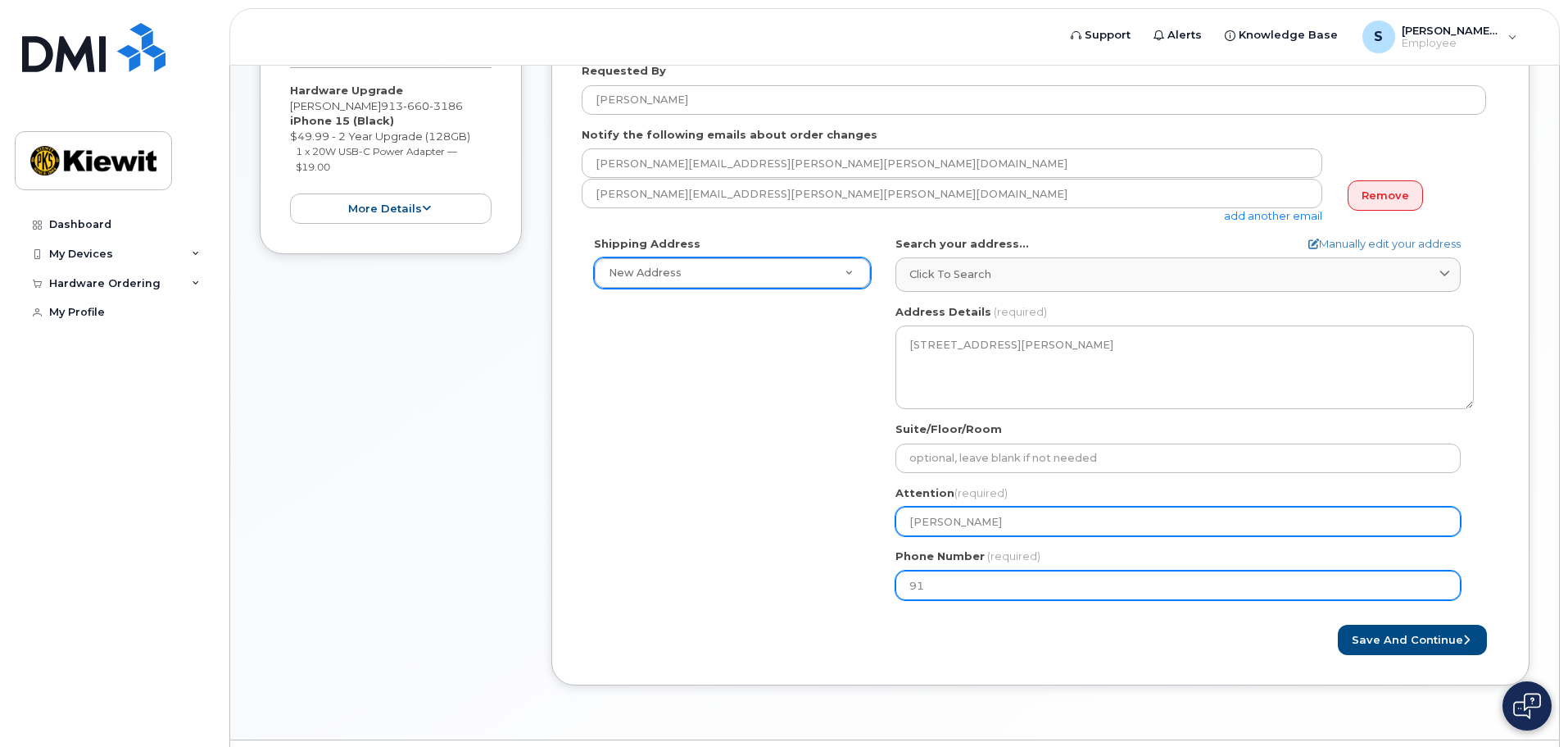
type input "913"
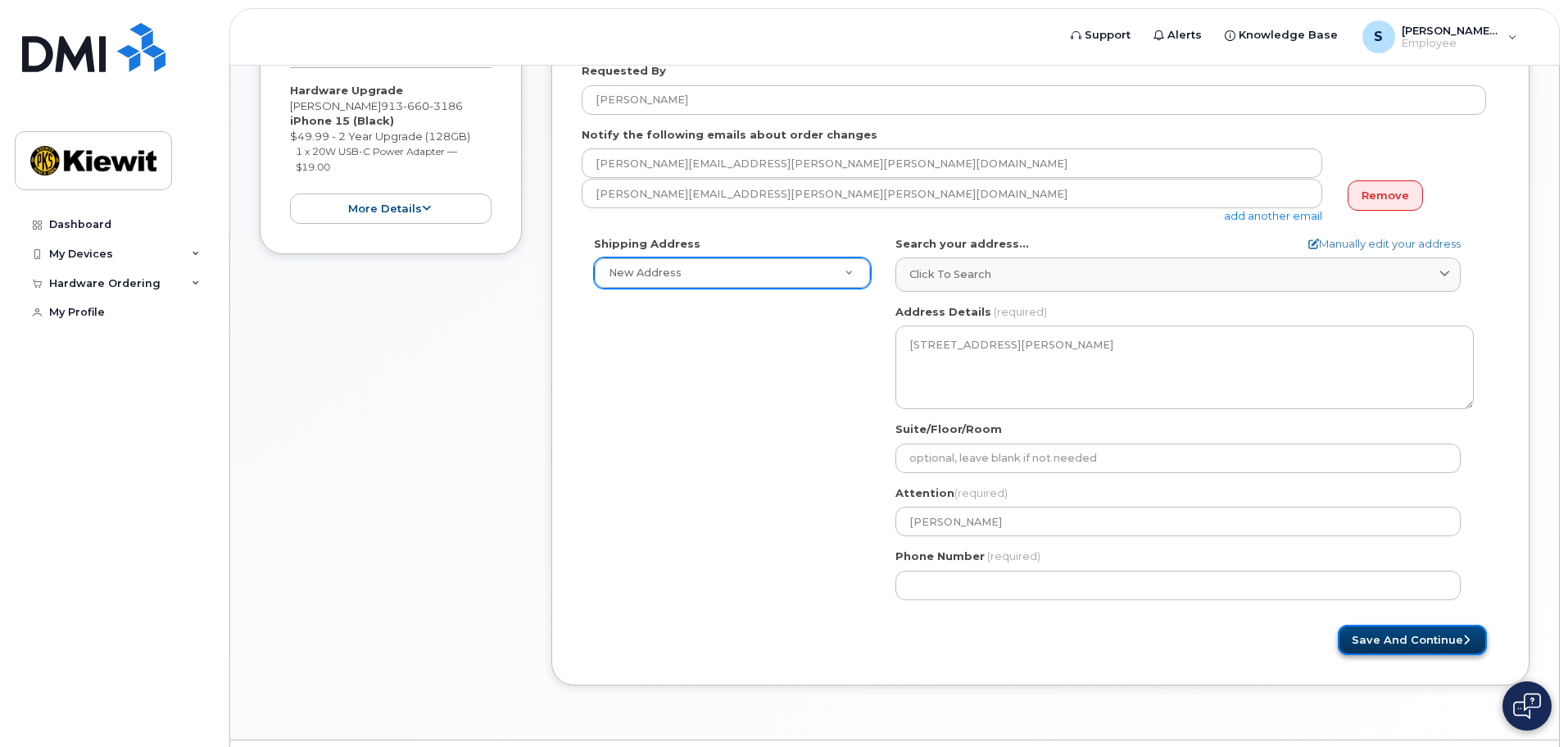
click at [1373, 645] on button "Save and Continue" at bounding box center [1412, 639] width 149 height 30
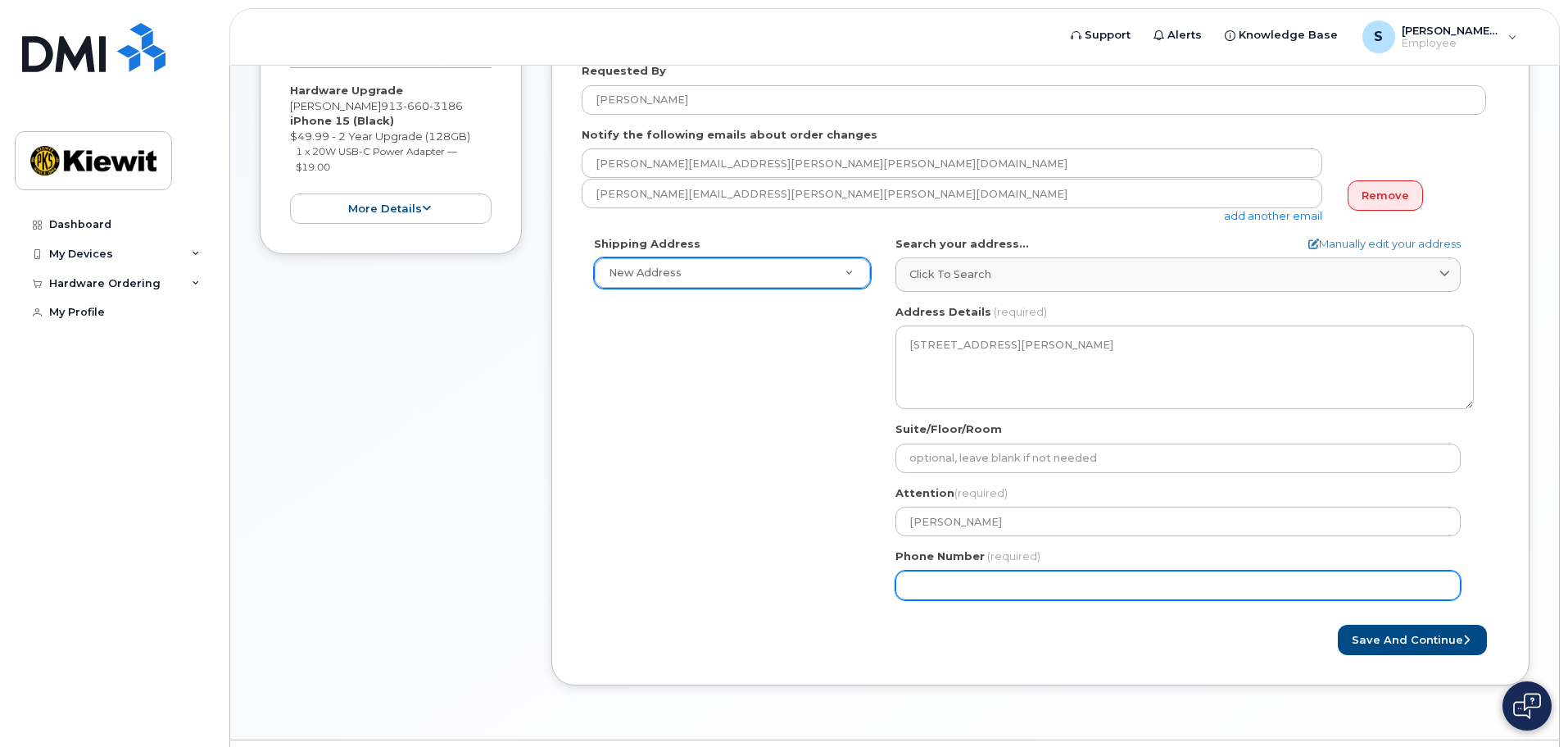
click at [965, 583] on input "Phone Number" at bounding box center [1177, 585] width 565 height 29
click at [936, 584] on input "Phone Number" at bounding box center [1177, 585] width 565 height 29
select select
type input "9136603186"
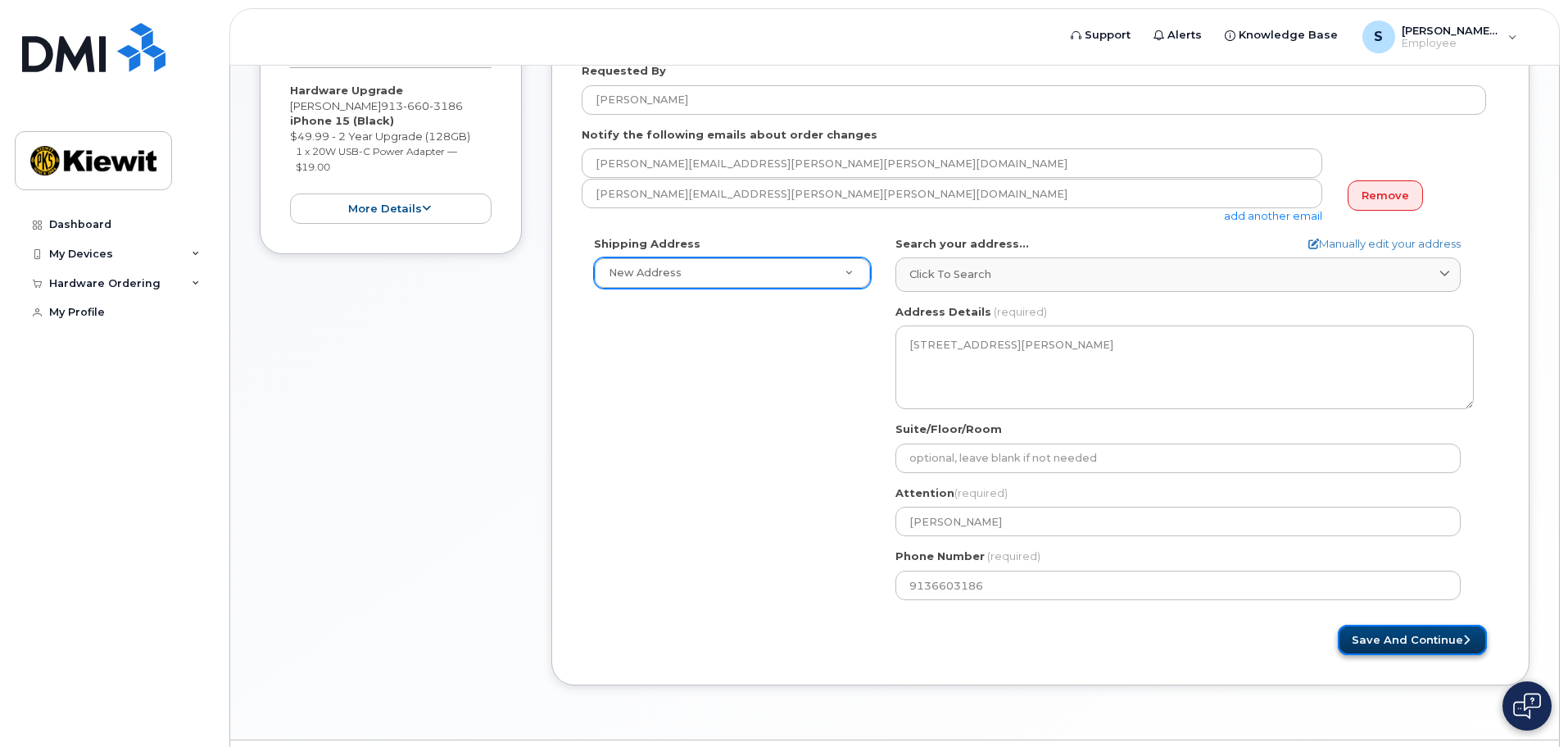
click at [1370, 636] on button "Save and Continue" at bounding box center [1412, 639] width 149 height 30
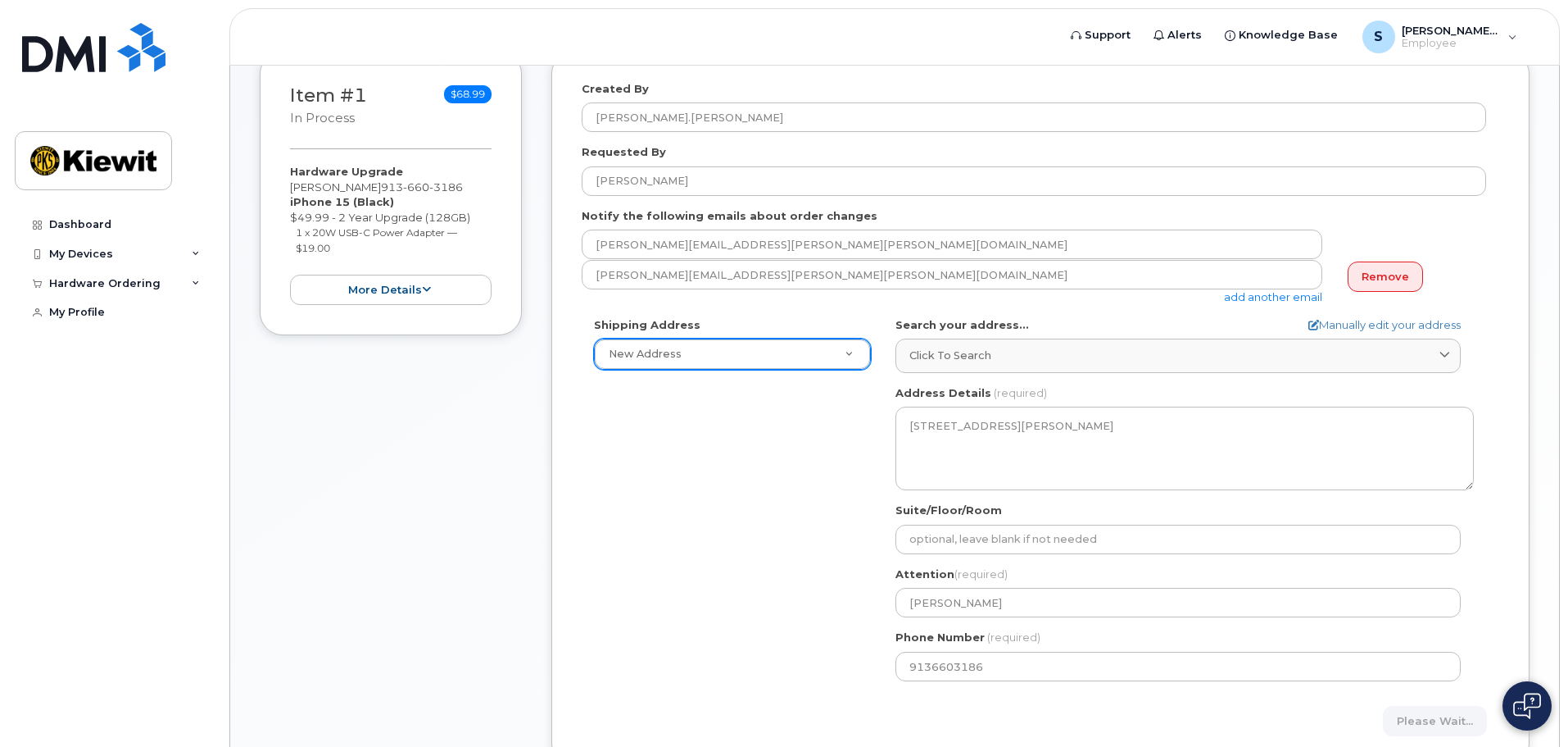
scroll to position [246, 0]
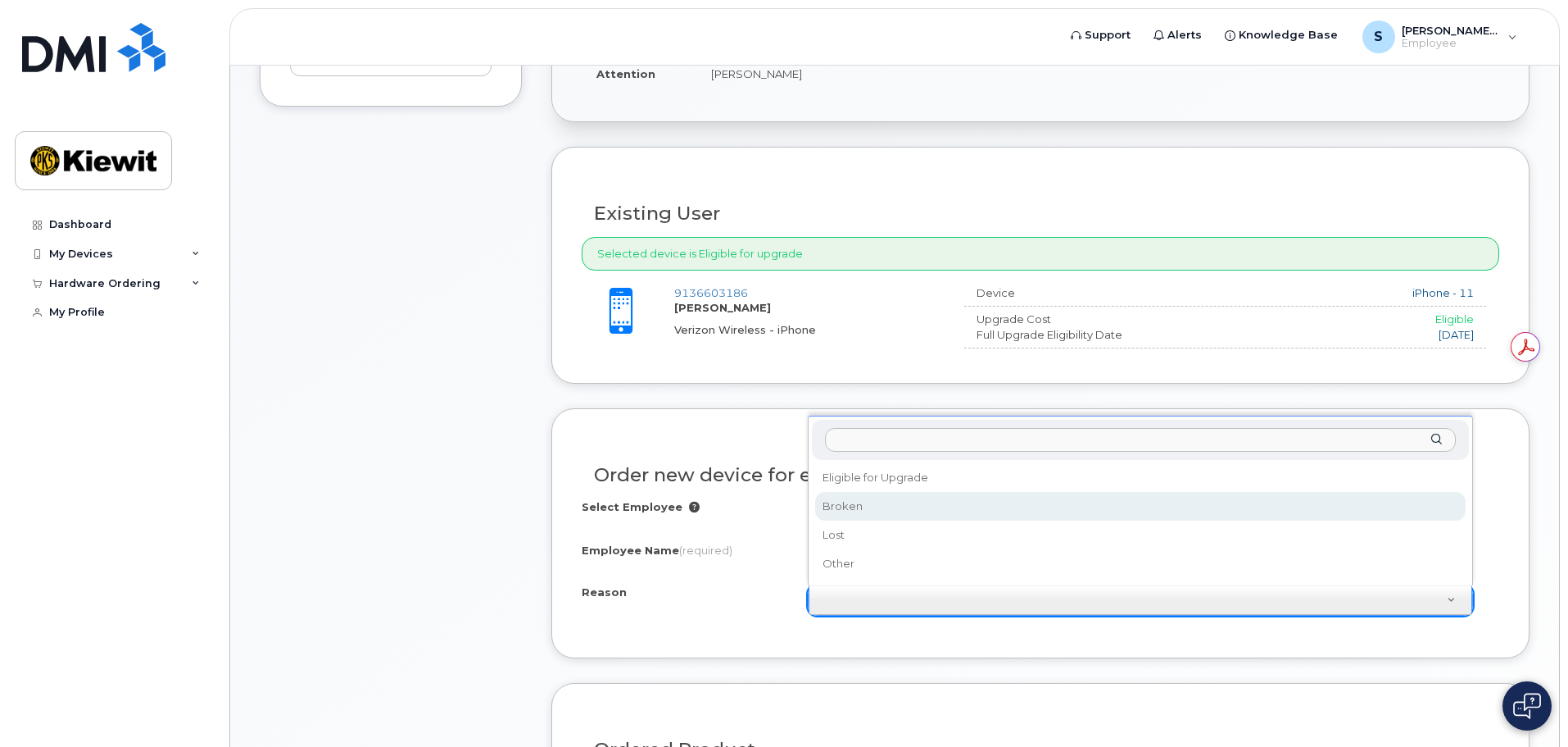
scroll to position [574, 0]
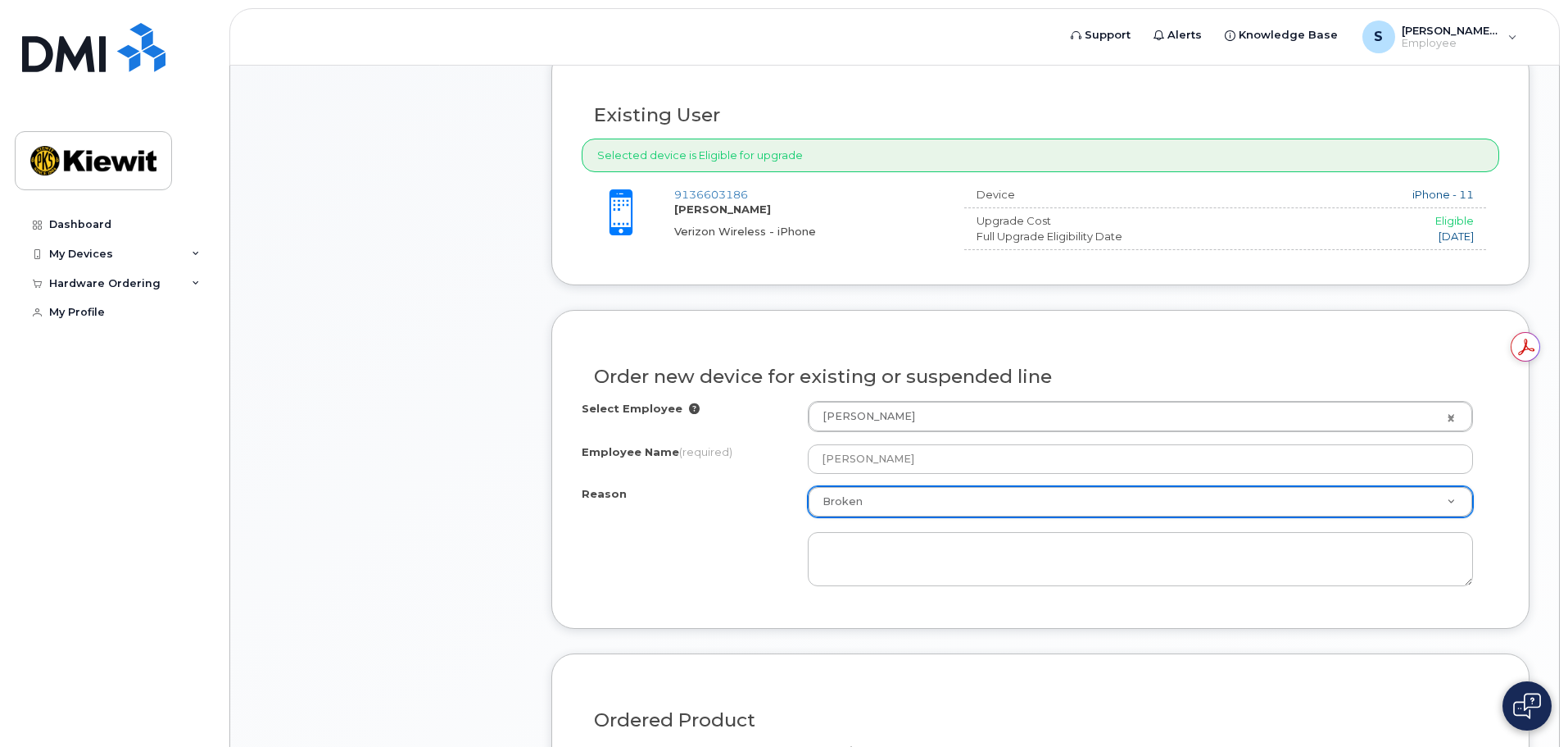
select select "broken"
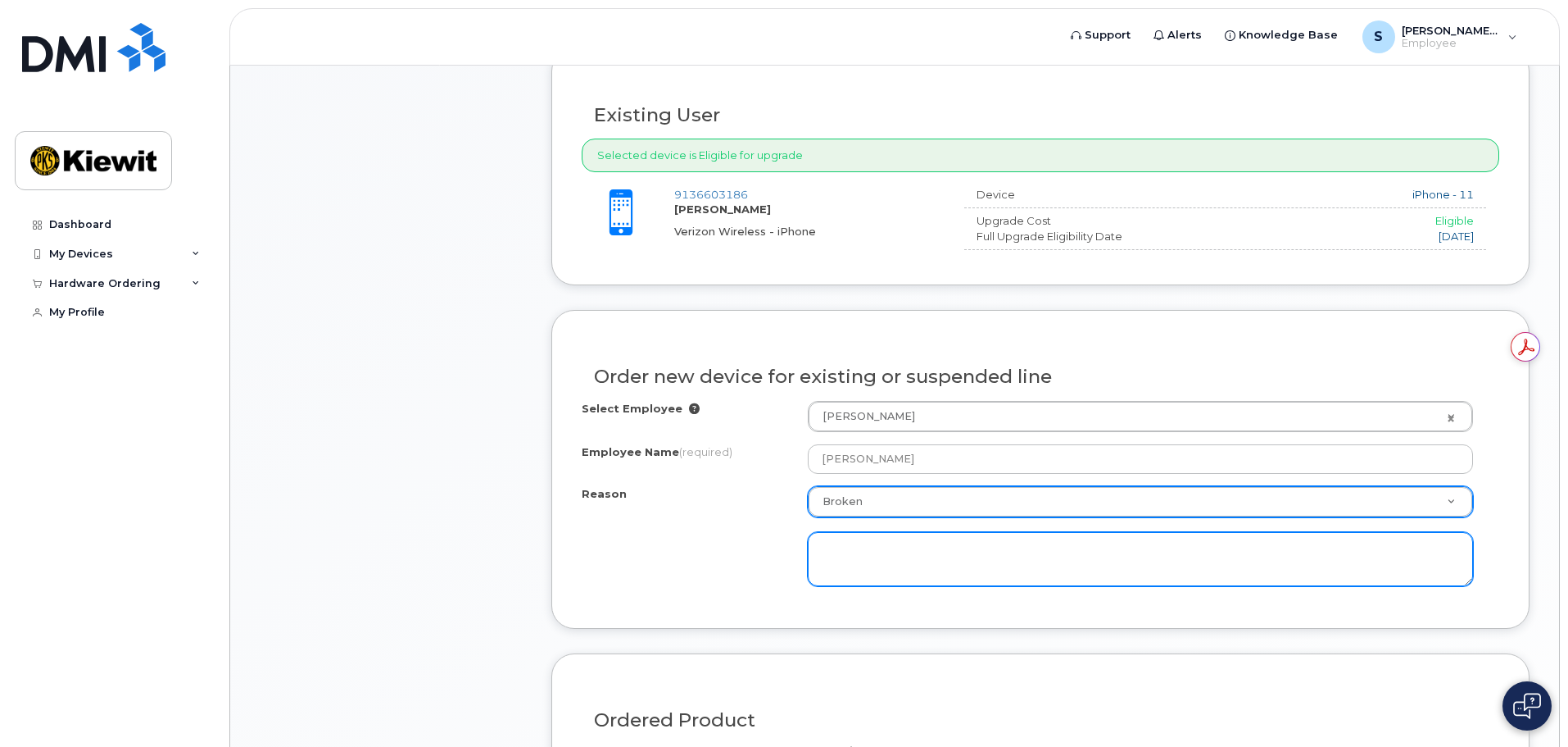
click at [854, 560] on textarea at bounding box center [1140, 558] width 665 height 54
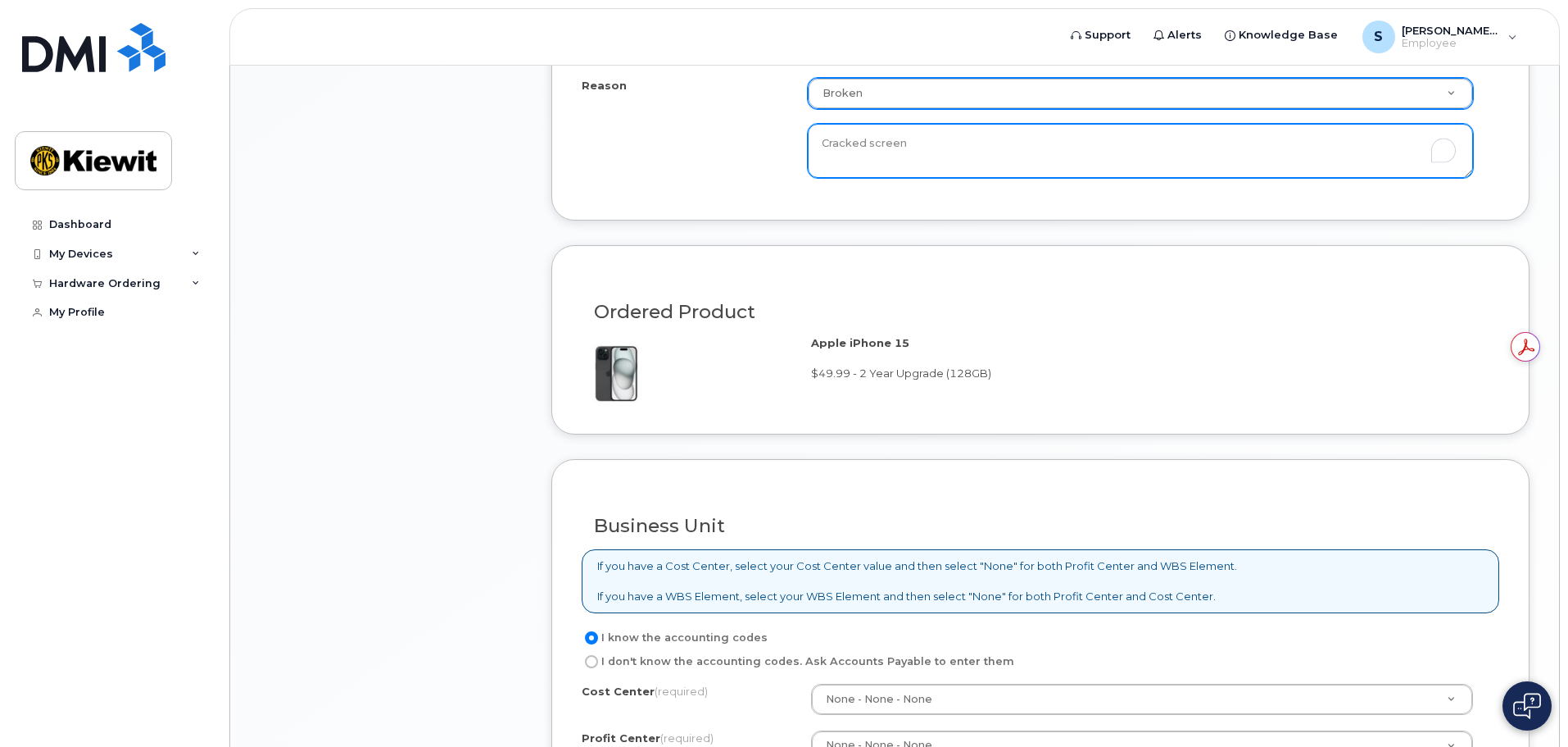
scroll to position [1147, 0]
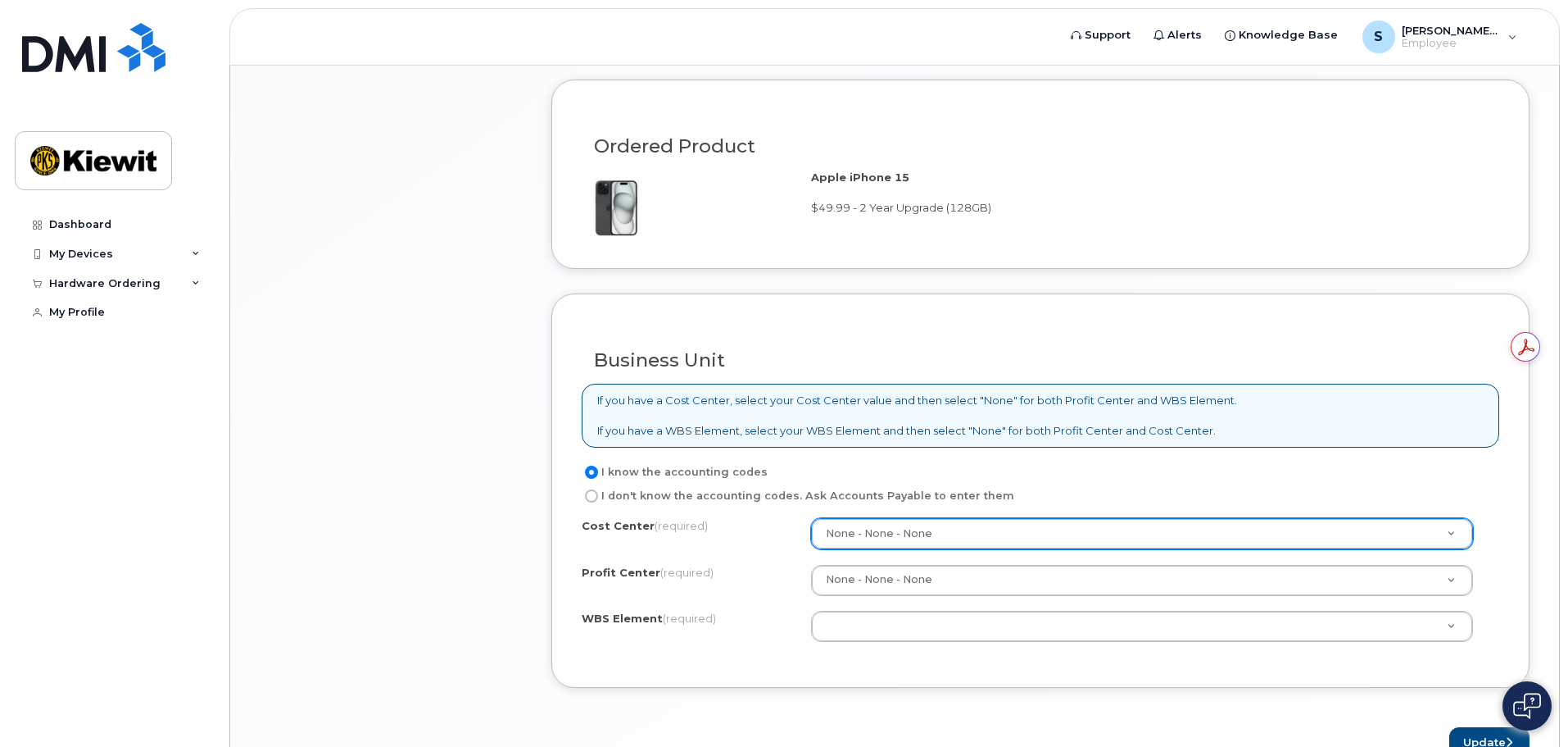
type textarea "Cracked screen"
click at [636, 494] on label "I don't know the accounting codes. Ask Accounts Payable to enter them" at bounding box center [798, 496] width 433 height 20
click at [598, 494] on input "I don't know the accounting codes. Ask Accounts Payable to enter them" at bounding box center [591, 496] width 13 height 13
radio input "true"
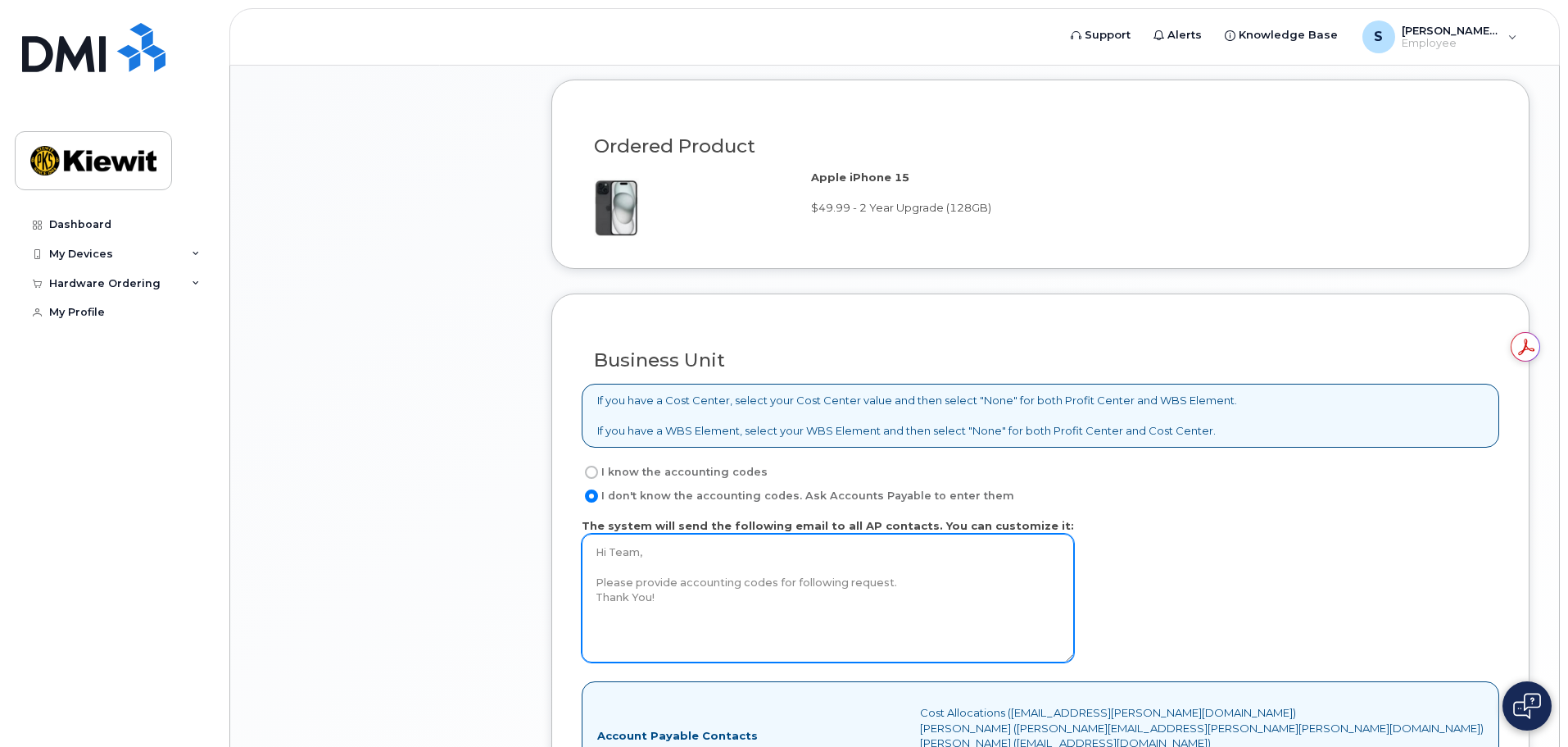
click at [879, 617] on textarea "Hi Team, Please provide accounting codes for following request. Thank You!" at bounding box center [828, 598] width 493 height 128
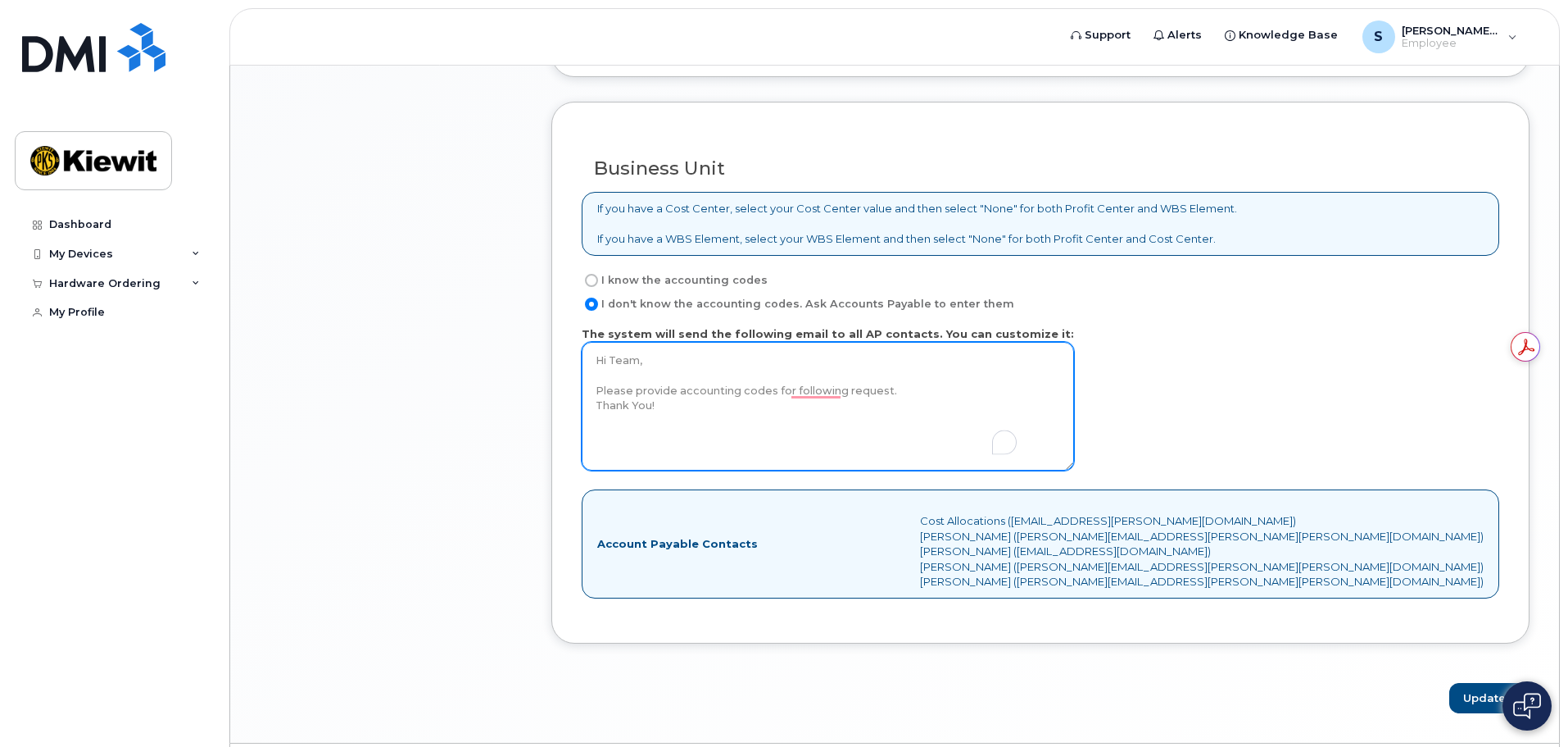
scroll to position [1387, 0]
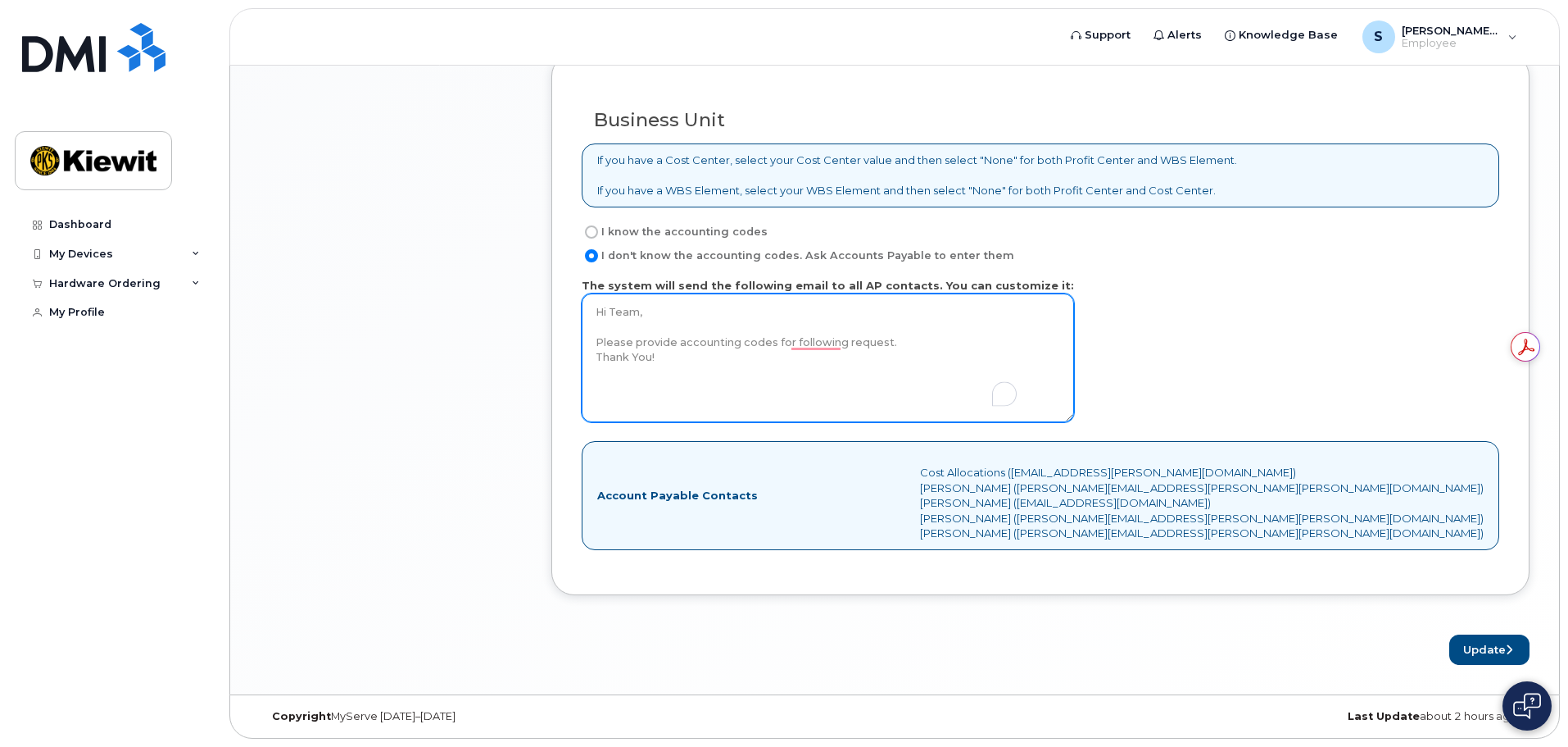
click at [787, 344] on textarea "Hi Team, Please provide accounting codes for following request. Thank You!" at bounding box center [828, 357] width 493 height 128
type textarea "Hi Team, Please provide accounting codes for the following request. Thank You!"
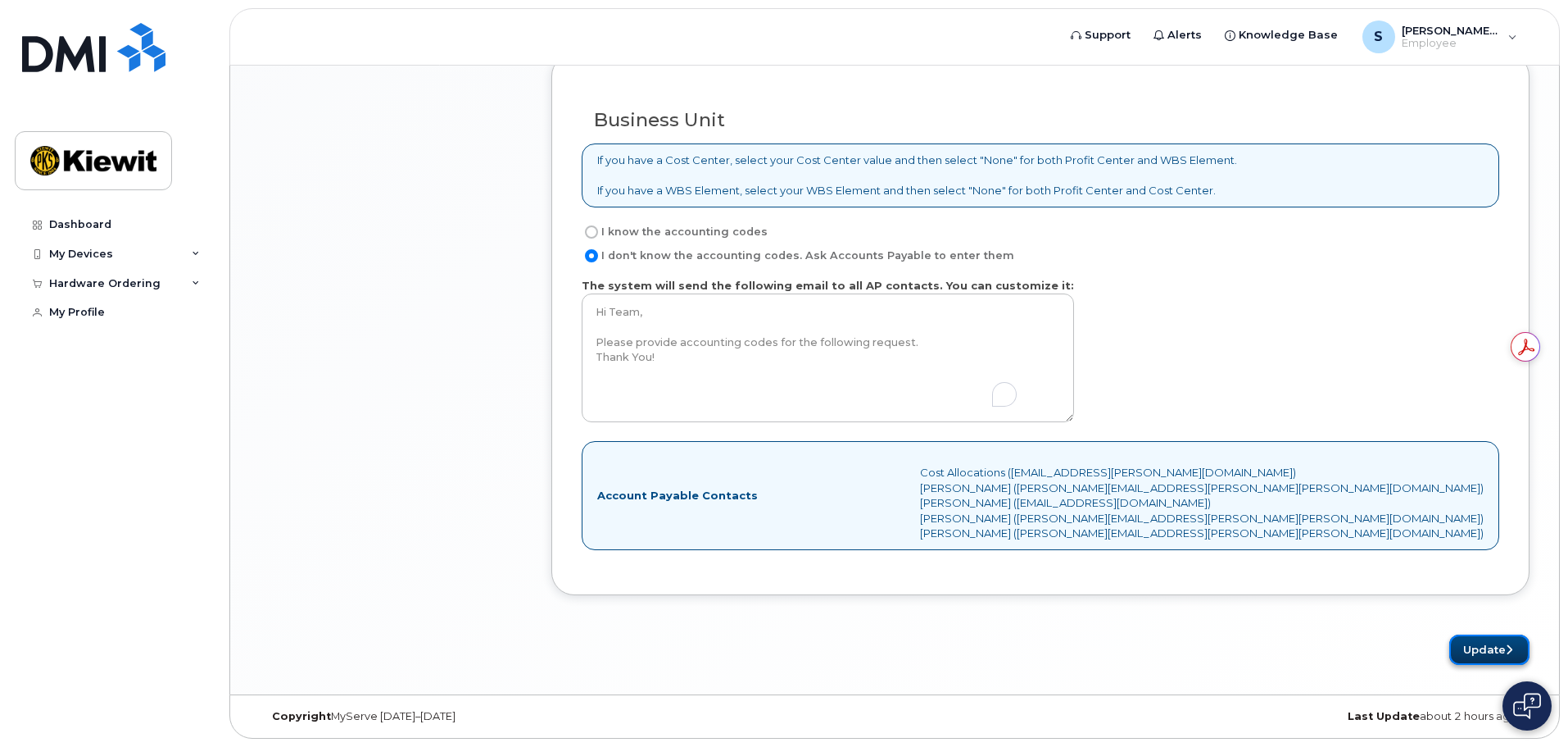
click at [1481, 661] on button "Update" at bounding box center [1489, 649] width 80 height 30
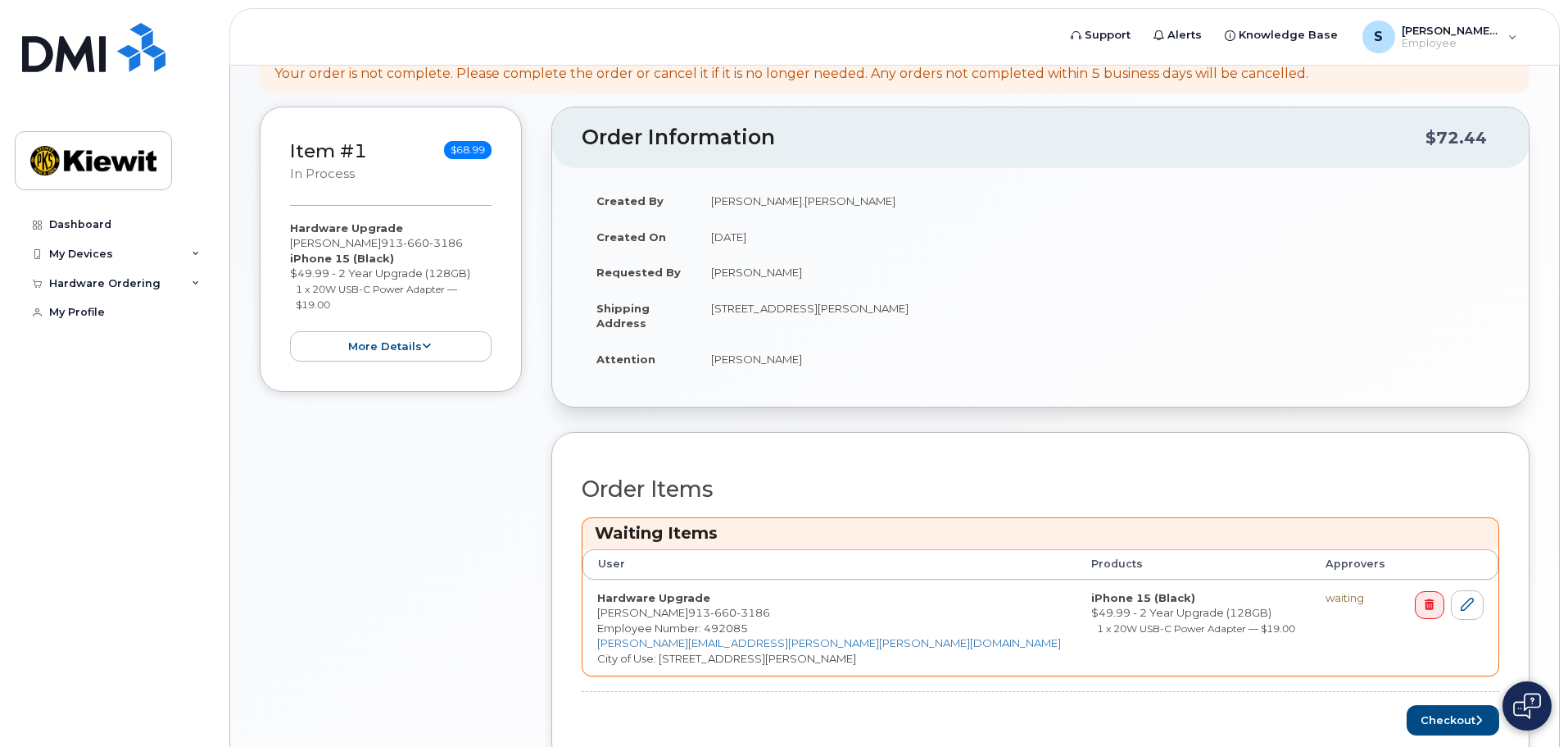
scroll to position [328, 0]
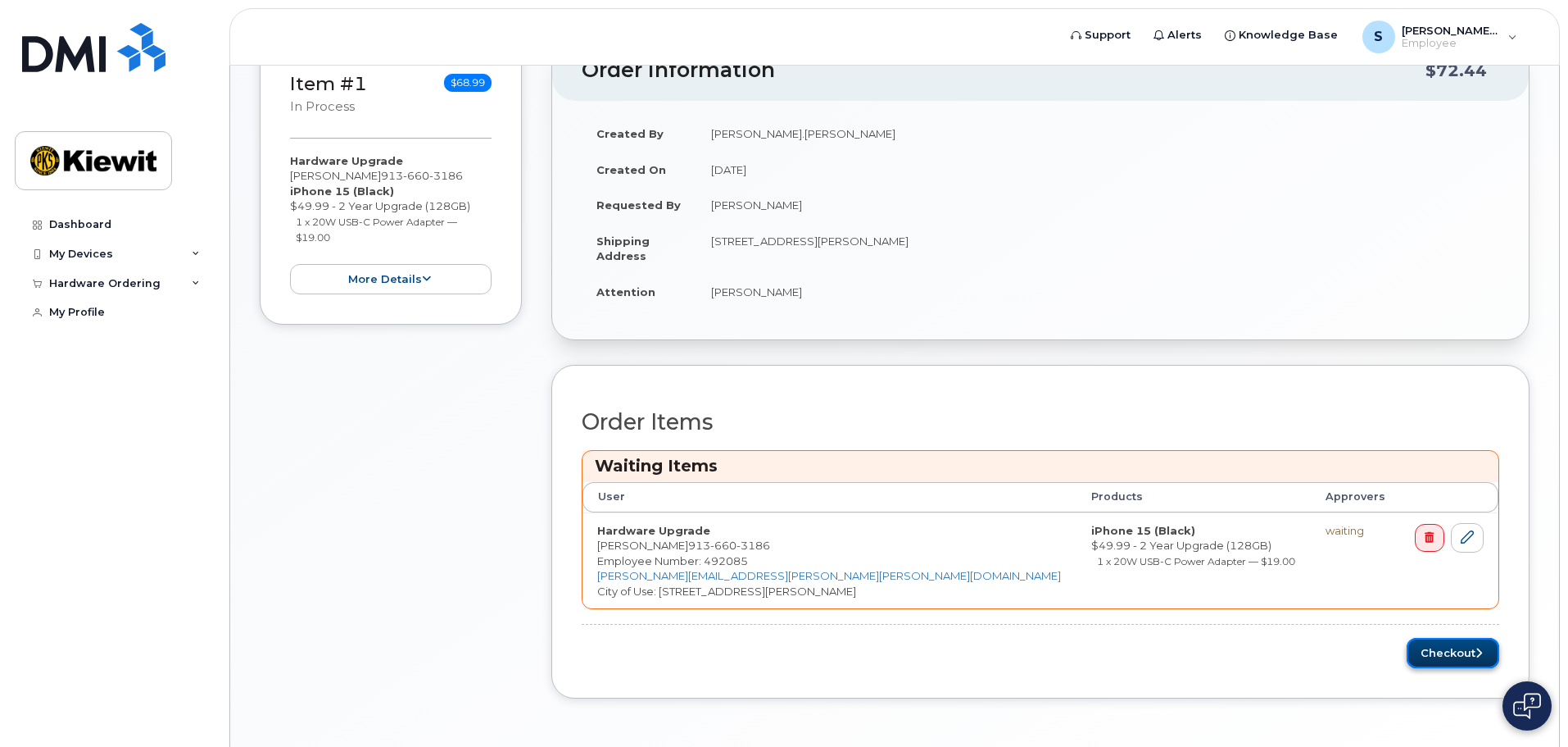
click at [1471, 653] on button "Checkout" at bounding box center [1453, 652] width 93 height 30
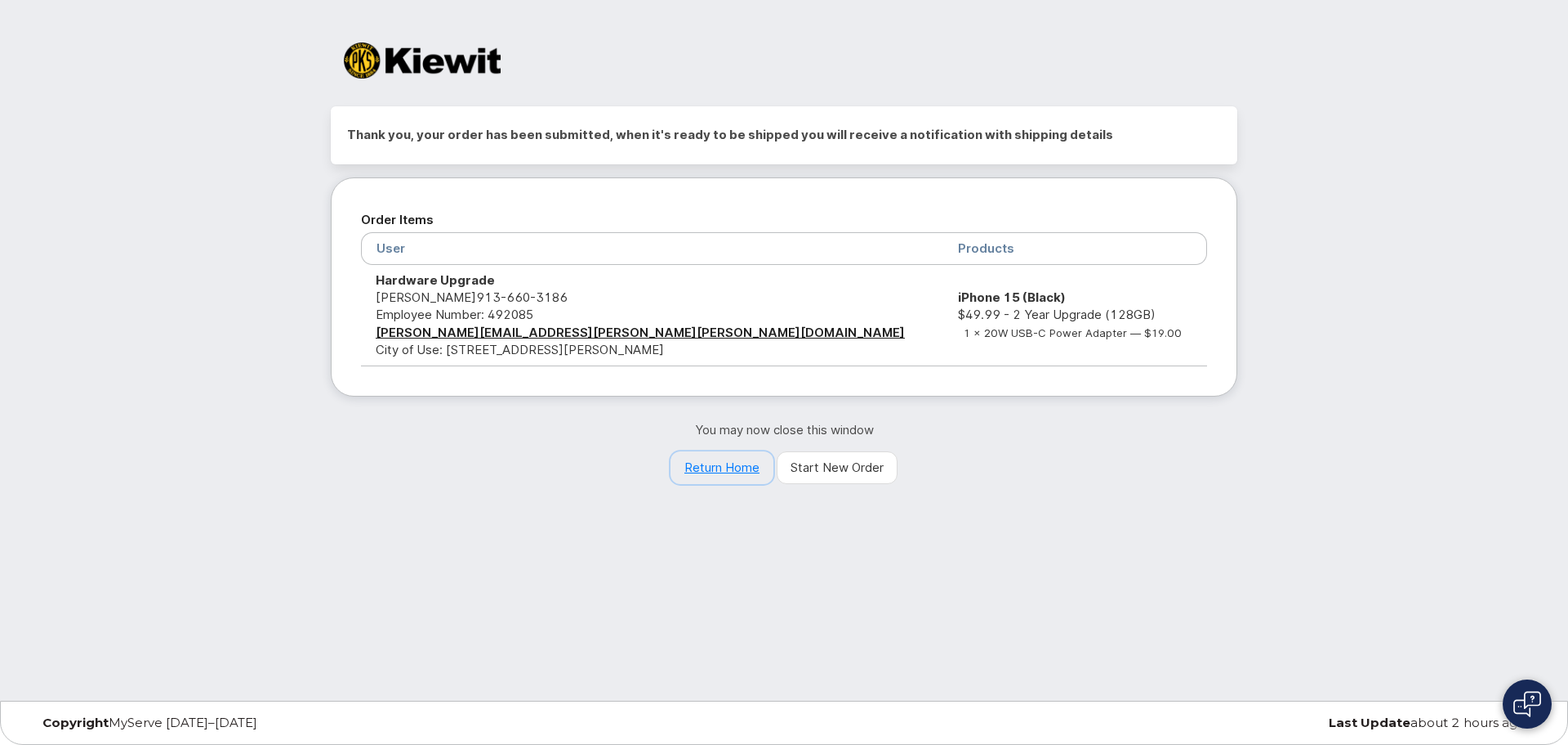
click at [713, 475] on link "Return Home" at bounding box center [722, 468] width 103 height 33
